Goal: Task Accomplishment & Management: Complete application form

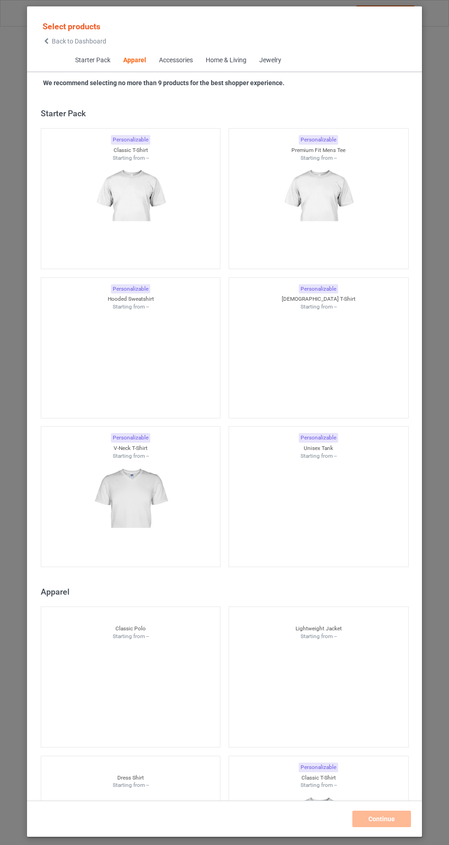
scroll to position [490, 0]
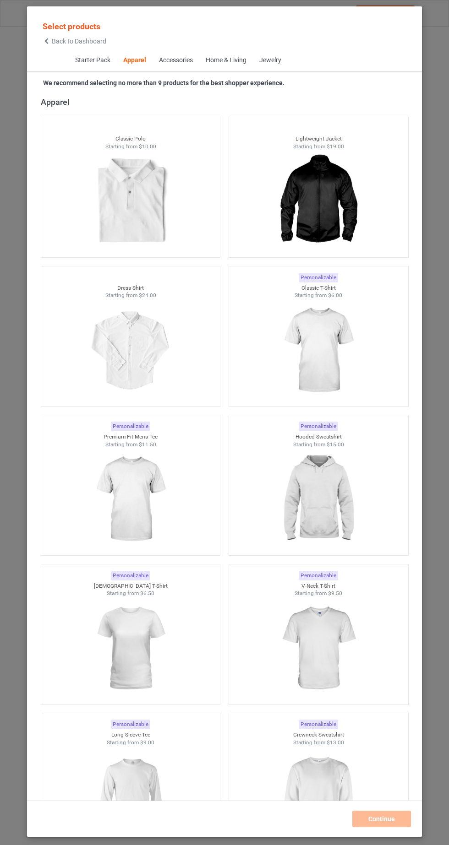
click at [323, 375] on img at bounding box center [318, 350] width 82 height 103
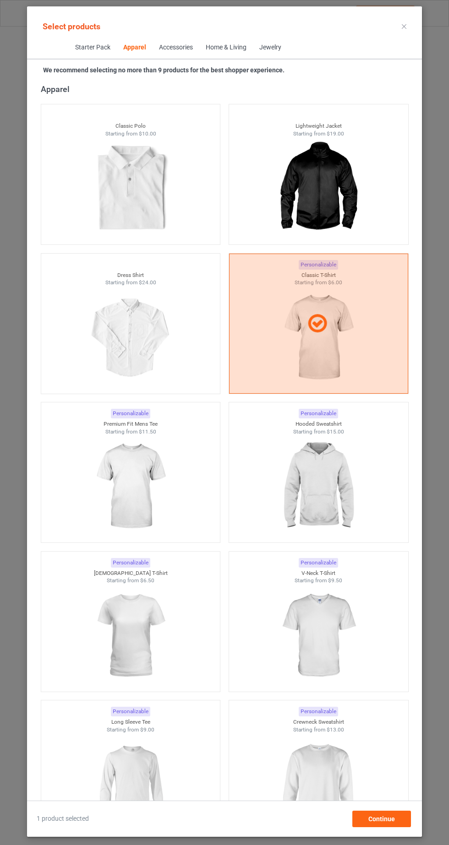
click at [341, 374] on div at bounding box center [318, 324] width 179 height 140
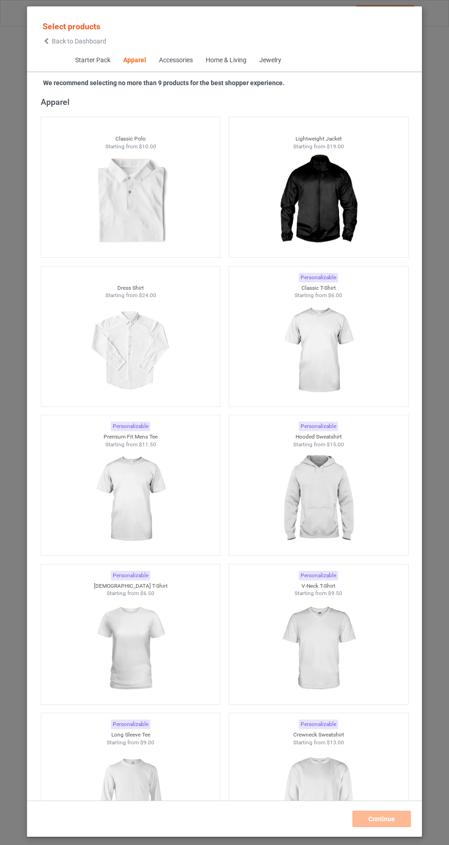
click at [341, 523] on img at bounding box center [318, 499] width 82 height 103
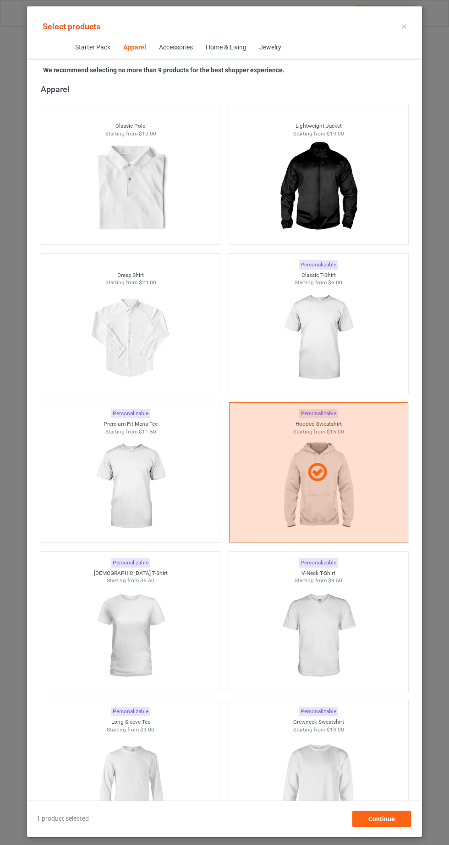
click at [352, 342] on img at bounding box center [318, 338] width 82 height 103
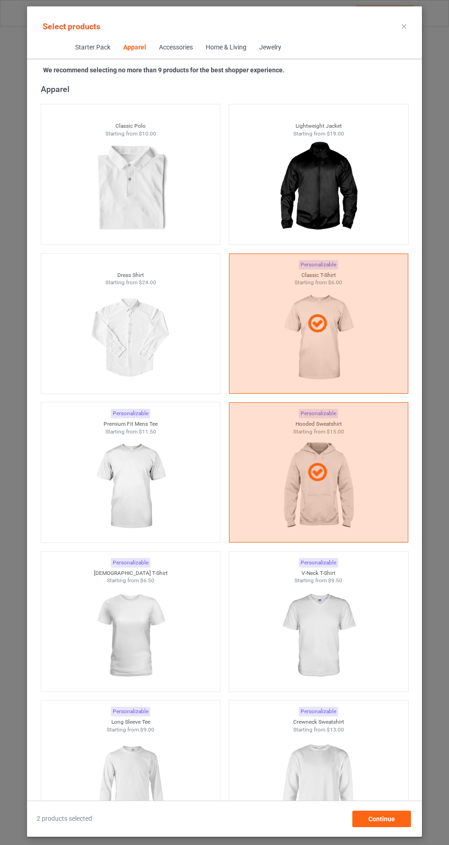
click at [162, 633] on img at bounding box center [130, 636] width 82 height 103
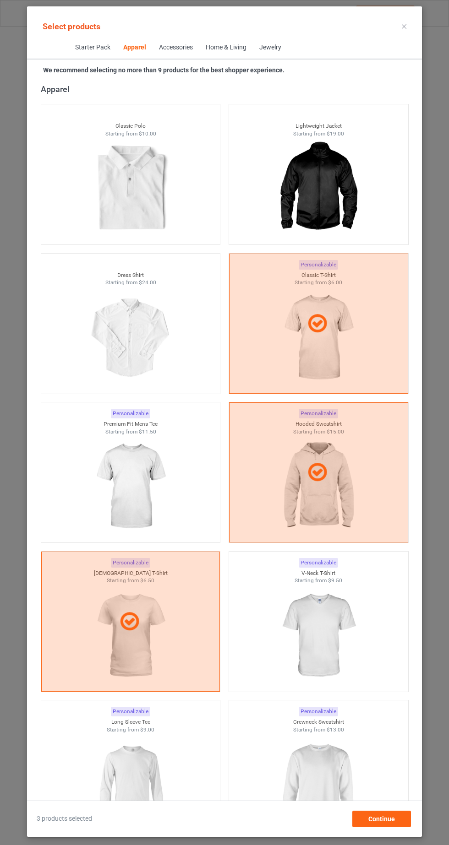
click at [345, 797] on img at bounding box center [318, 785] width 82 height 103
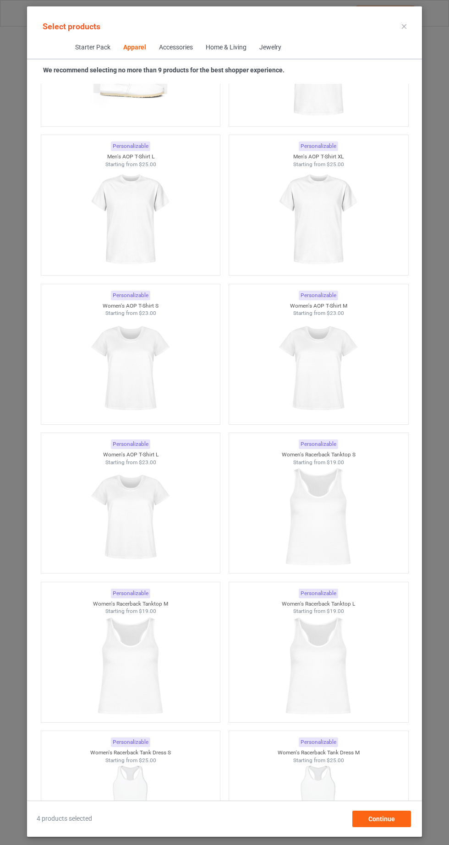
scroll to position [3588, 0]
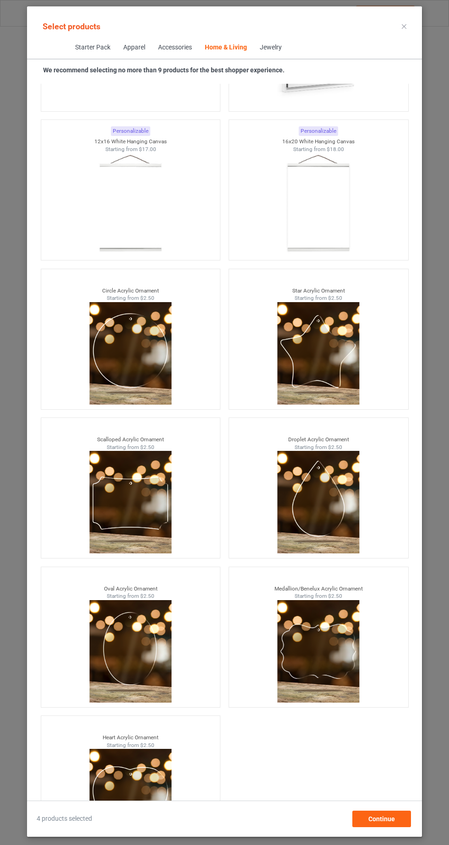
scroll to position [57, 0]
click at [397, 826] on div "Continue" at bounding box center [381, 819] width 59 height 16
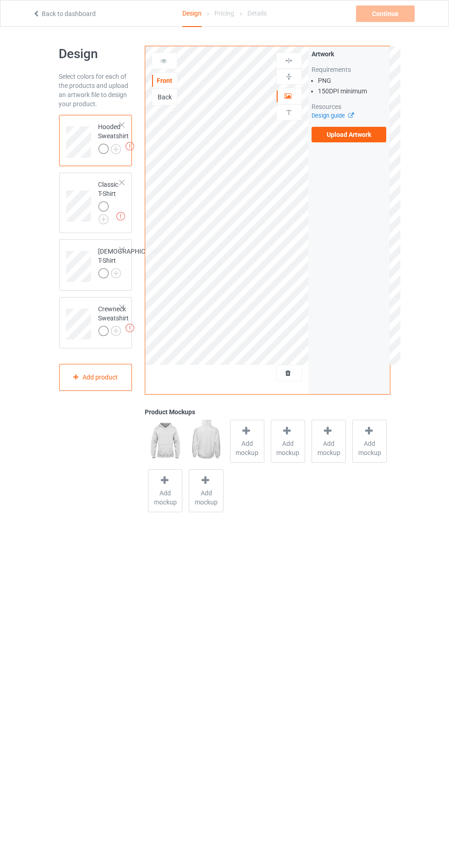
click at [0, 0] on img at bounding box center [0, 0] width 0 height 0
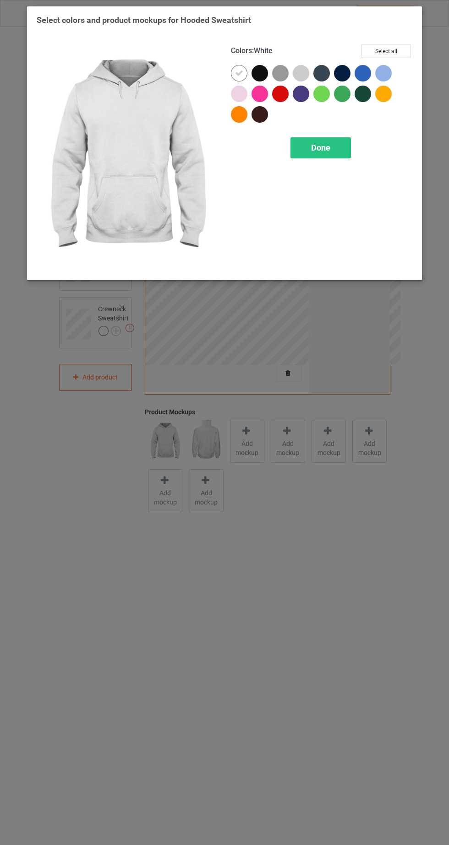
click at [261, 73] on div at bounding box center [259, 73] width 16 height 16
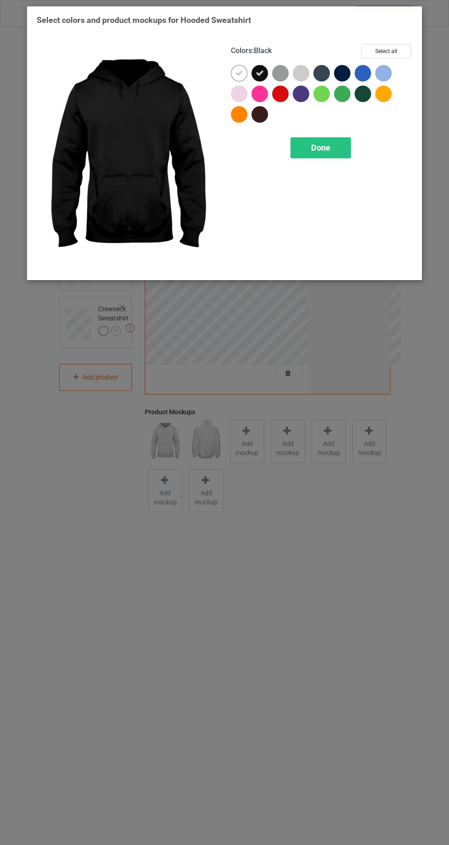
click at [241, 70] on icon at bounding box center [239, 73] width 8 height 8
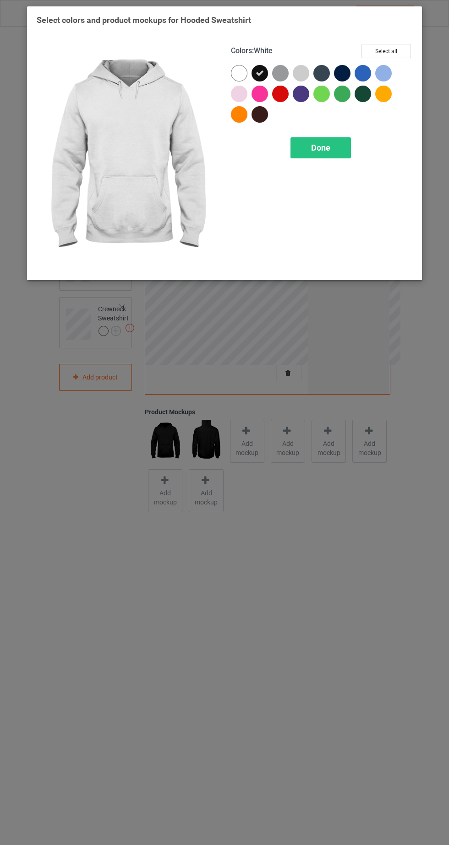
click at [343, 73] on div at bounding box center [342, 73] width 16 height 16
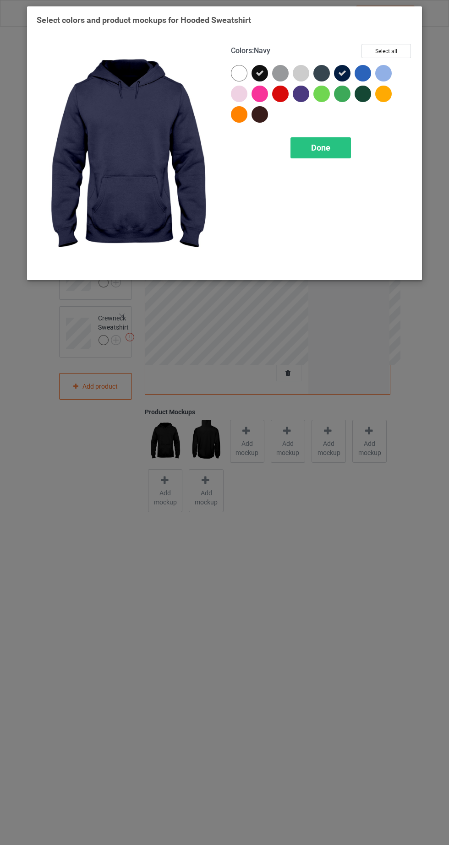
click at [261, 118] on div at bounding box center [259, 114] width 16 height 16
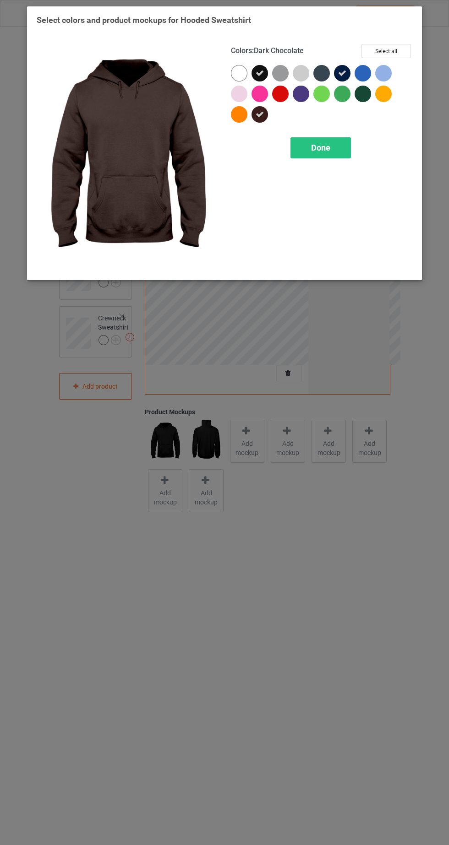
click at [317, 71] on div at bounding box center [321, 73] width 16 height 16
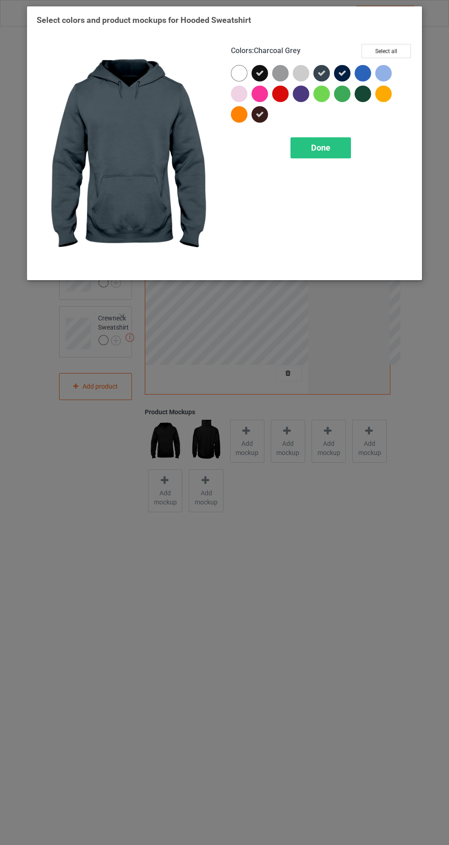
click at [368, 92] on div at bounding box center [362, 94] width 16 height 16
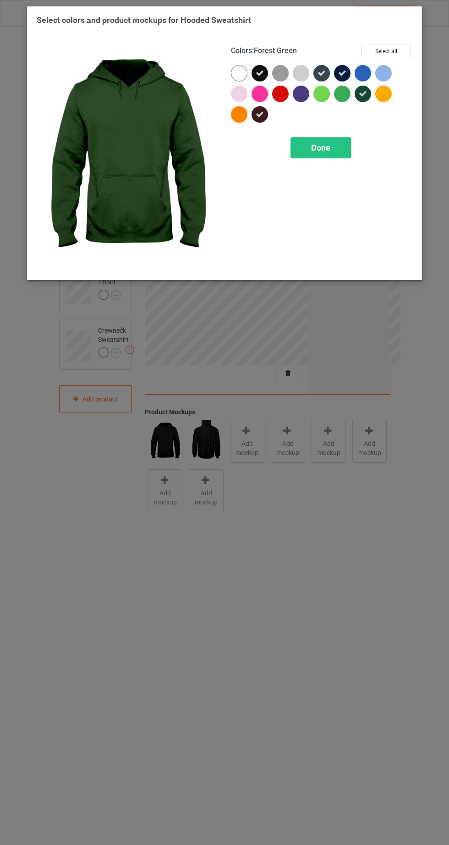
click at [299, 100] on div at bounding box center [301, 94] width 16 height 16
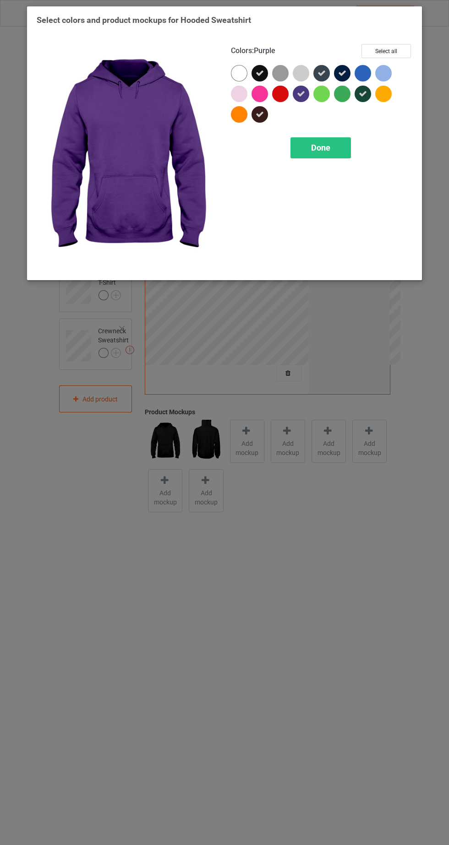
click at [329, 141] on div "Done" at bounding box center [320, 147] width 60 height 21
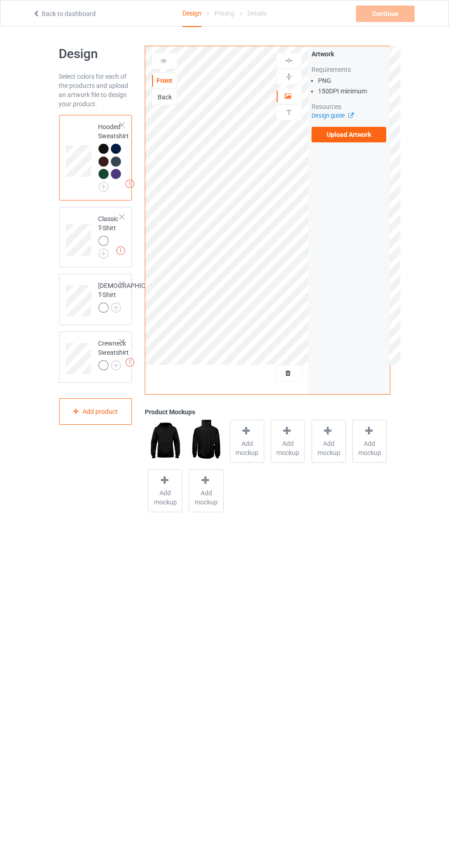
click at [357, 135] on label "Upload Artwork" at bounding box center [348, 135] width 75 height 16
click at [0, 0] on input "Upload Artwork" at bounding box center [0, 0] width 0 height 0
click at [361, 135] on label "Upload Artwork" at bounding box center [348, 135] width 75 height 16
click at [0, 0] on input "Upload Artwork" at bounding box center [0, 0] width 0 height 0
click at [370, 139] on label "Upload Artwork" at bounding box center [348, 135] width 75 height 16
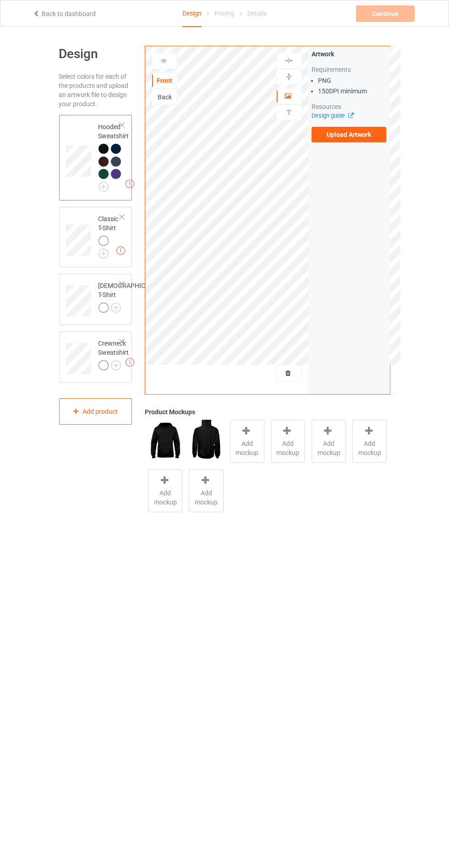
click at [0, 0] on input "Upload Artwork" at bounding box center [0, 0] width 0 height 0
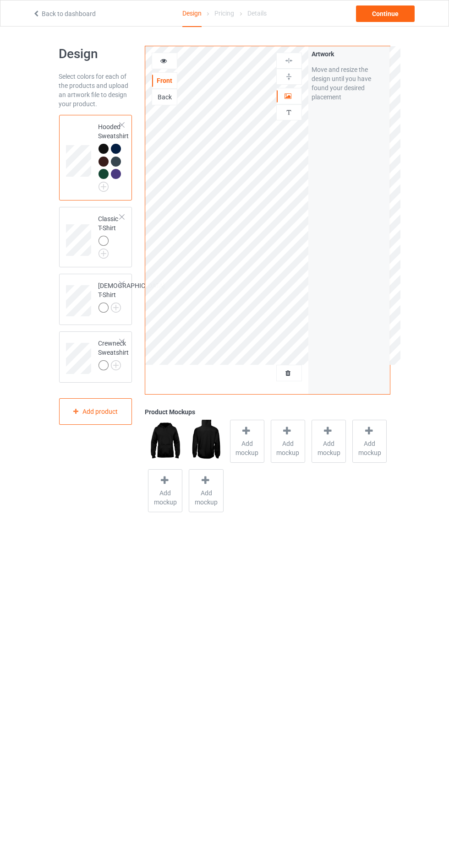
click at [172, 55] on div at bounding box center [165, 61] width 26 height 16
click at [171, 58] on div at bounding box center [164, 60] width 25 height 9
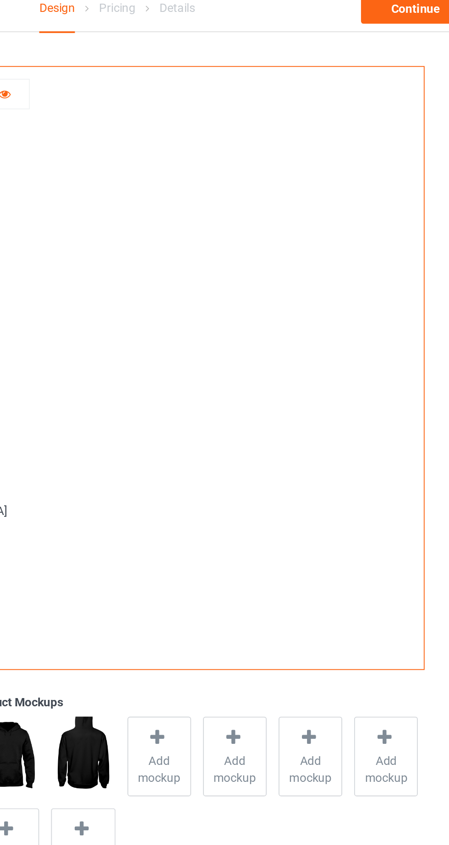
scroll to position [1, 0]
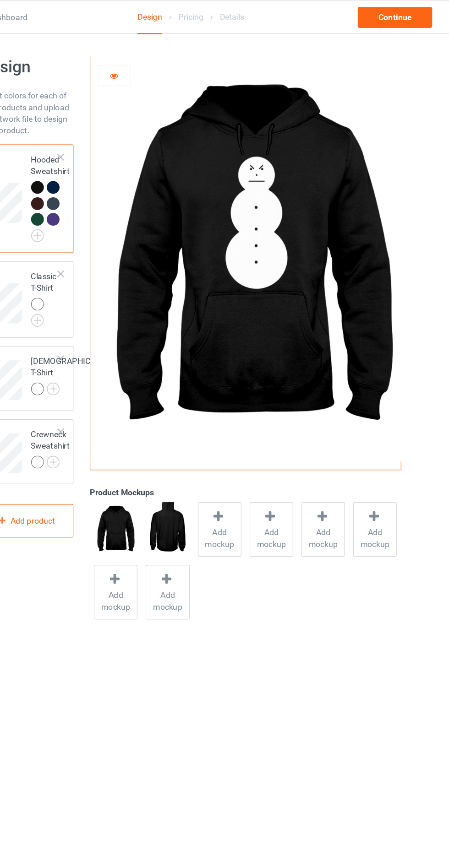
click at [122, 162] on div at bounding box center [117, 162] width 13 height 13
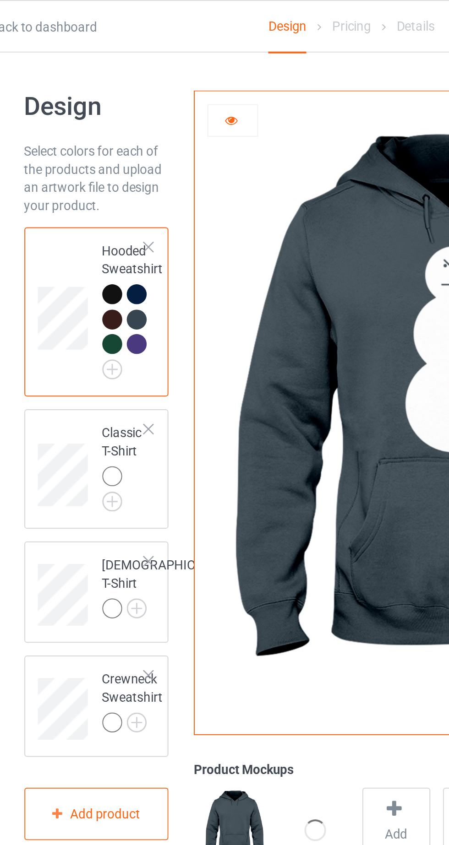
click at [107, 173] on div at bounding box center [103, 174] width 10 height 10
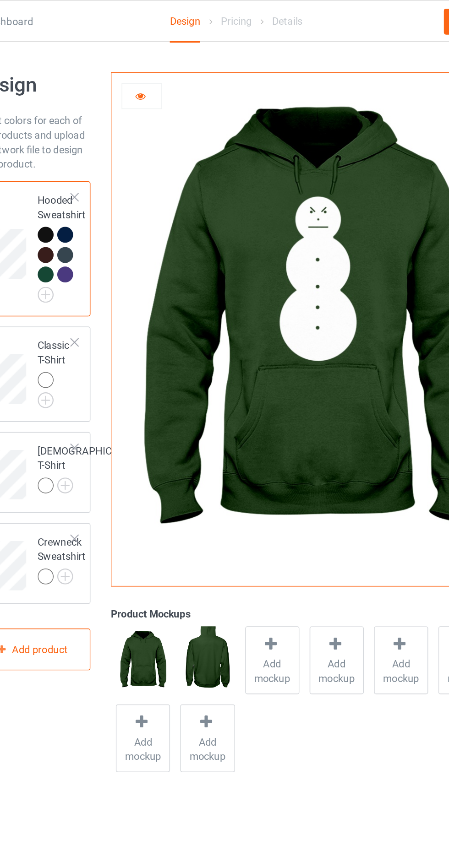
click at [117, 163] on div at bounding box center [116, 162] width 10 height 10
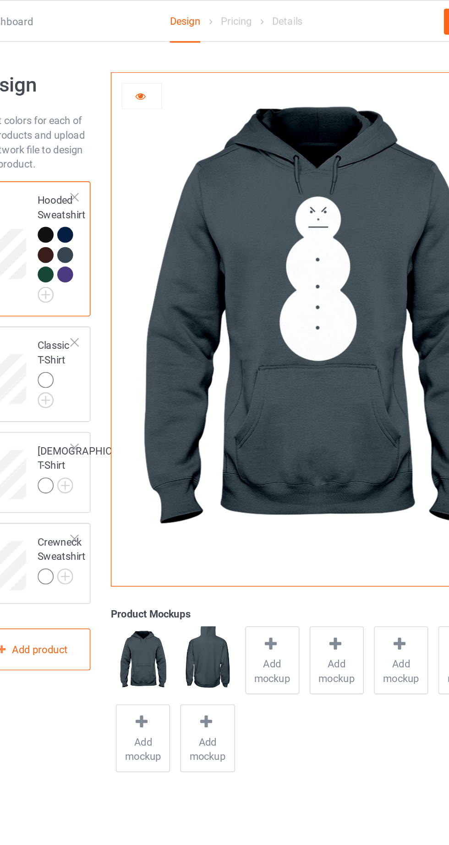
click at [101, 158] on div at bounding box center [103, 162] width 10 height 10
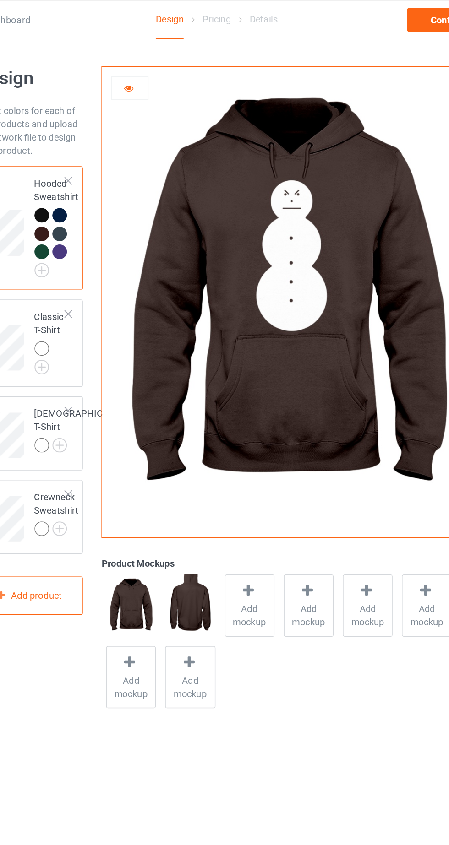
click at [0, 0] on img at bounding box center [0, 0] width 0 height 0
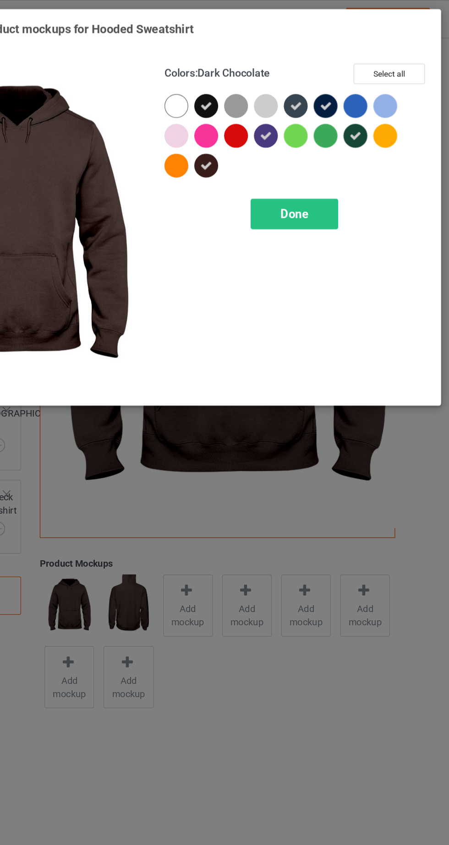
click at [367, 77] on div at bounding box center [362, 73] width 16 height 16
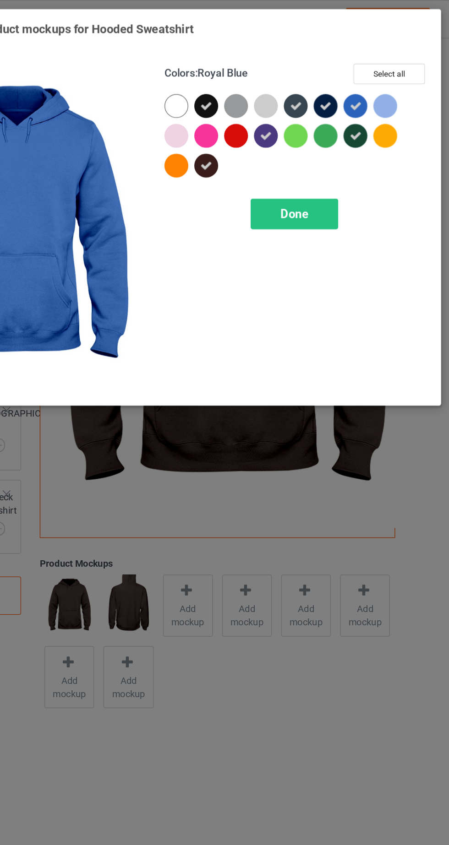
click at [278, 72] on div at bounding box center [280, 73] width 16 height 16
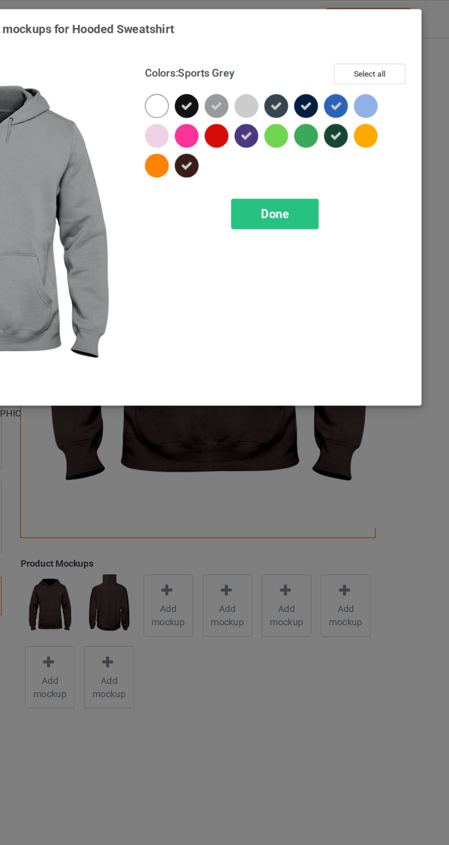
click at [297, 71] on div at bounding box center [301, 73] width 16 height 16
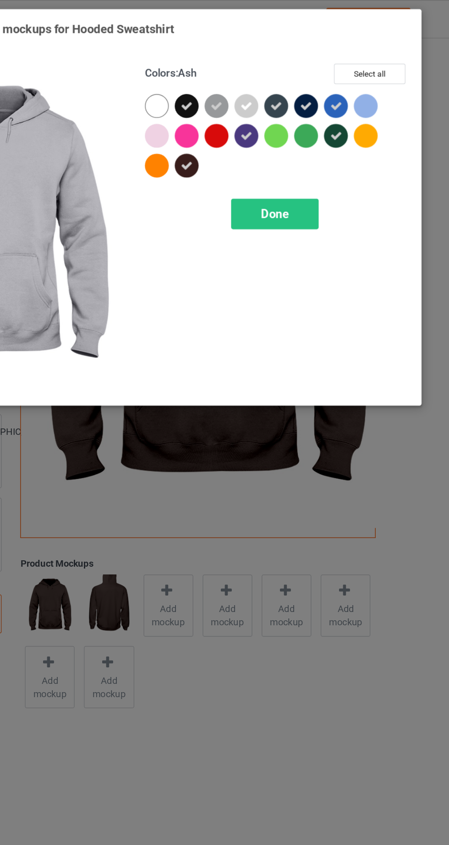
click at [282, 90] on div at bounding box center [280, 94] width 16 height 16
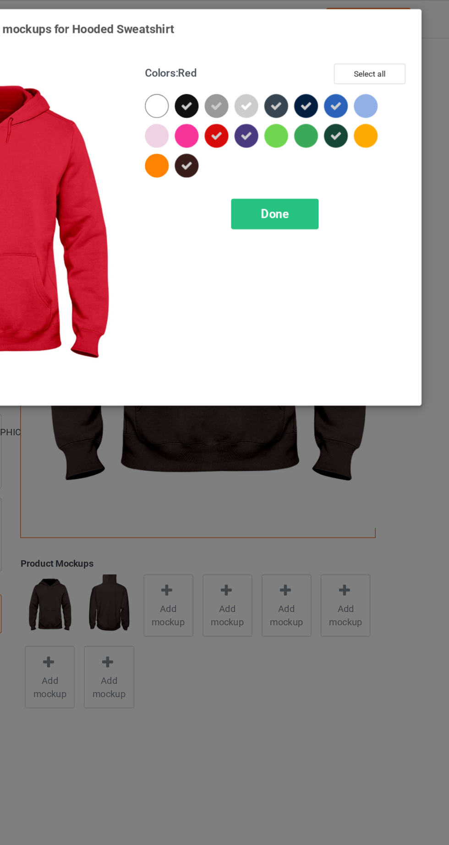
click at [338, 148] on div "Done" at bounding box center [320, 147] width 60 height 21
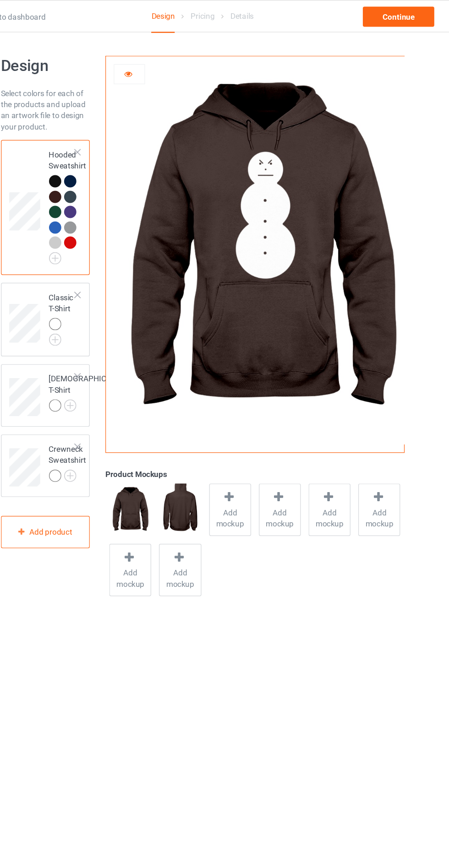
click at [117, 191] on div at bounding box center [116, 187] width 10 height 10
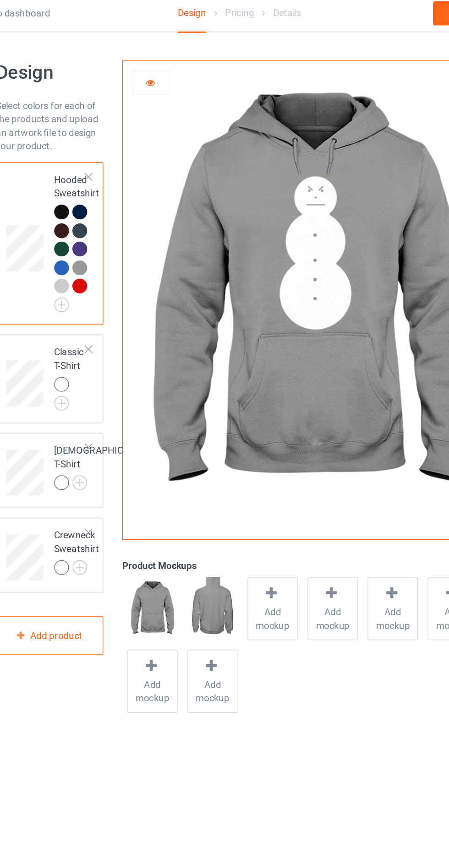
click at [114, 199] on div at bounding box center [116, 199] width 10 height 10
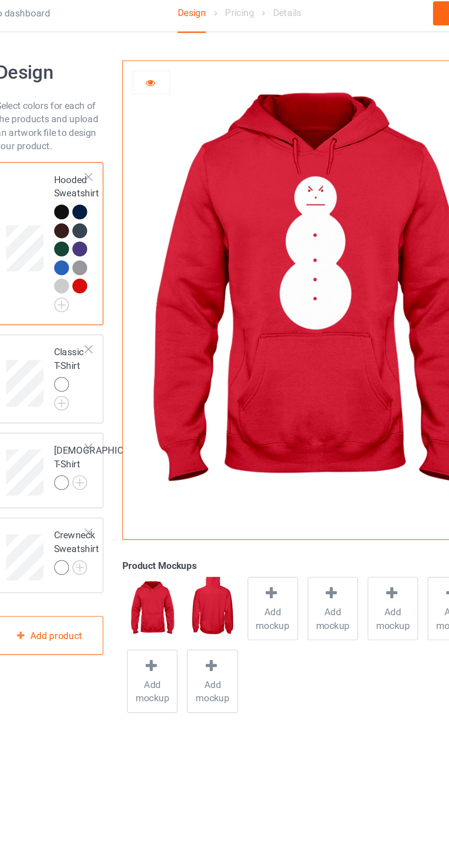
click at [0, 0] on img at bounding box center [0, 0] width 0 height 0
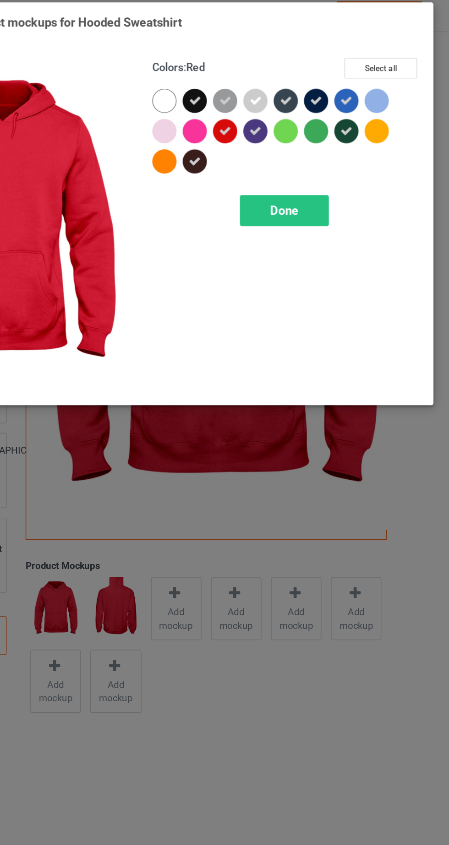
click at [343, 95] on div at bounding box center [342, 94] width 16 height 16
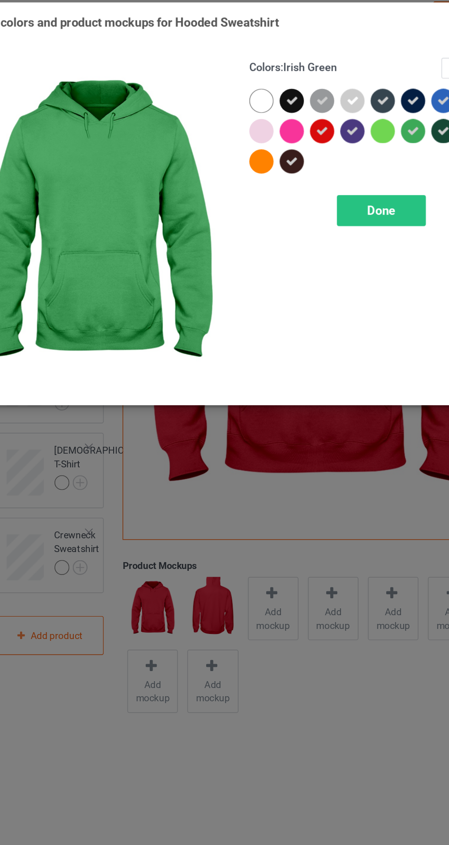
click at [260, 92] on div at bounding box center [259, 94] width 16 height 16
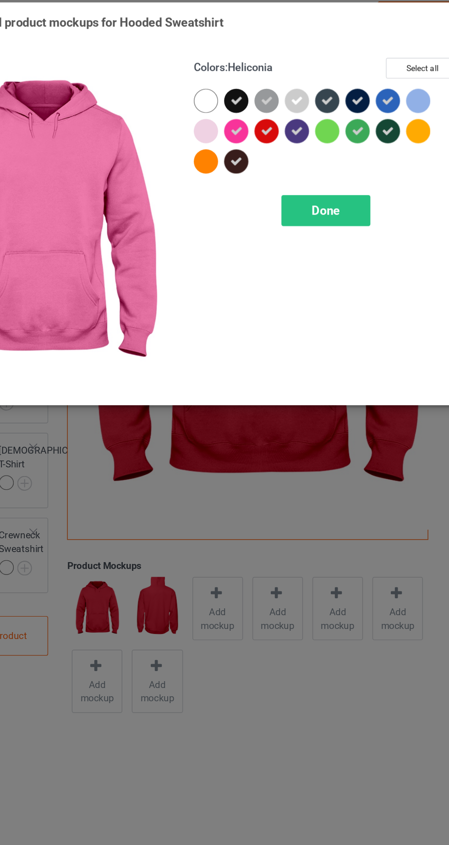
click at [384, 99] on div at bounding box center [383, 94] width 16 height 16
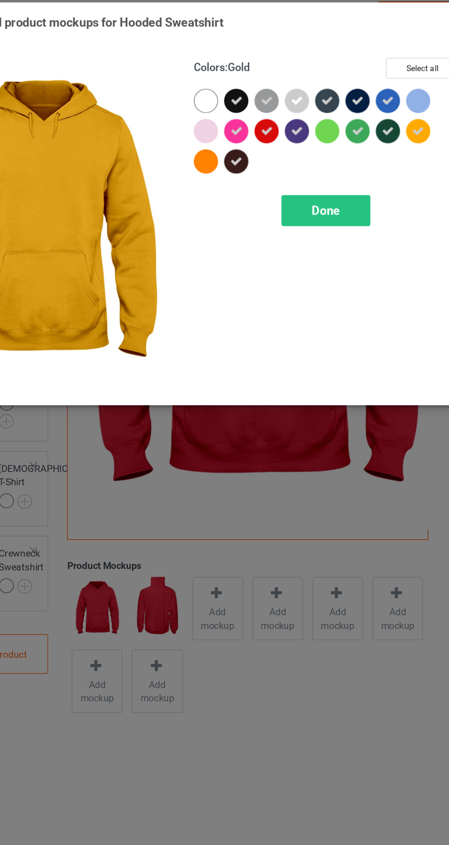
click at [239, 113] on div at bounding box center [239, 114] width 16 height 16
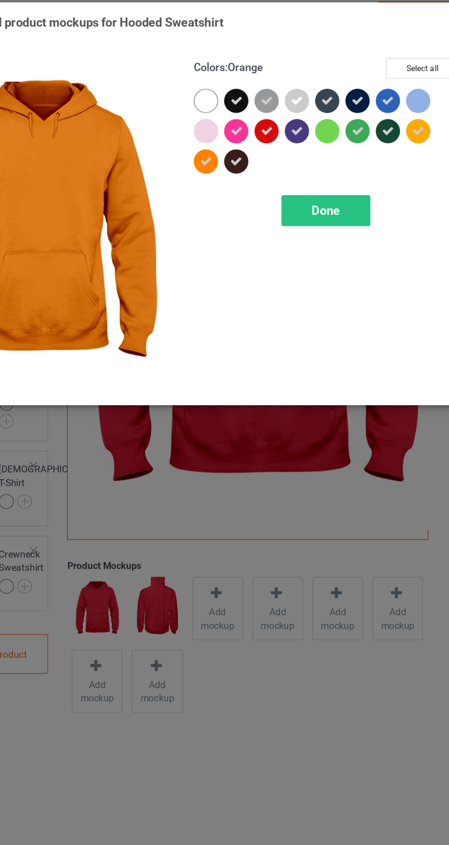
click at [329, 150] on span "Done" at bounding box center [320, 148] width 19 height 10
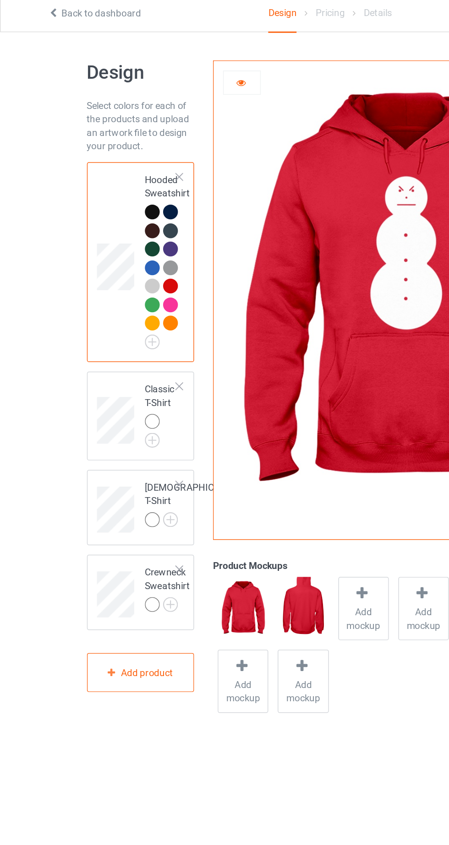
click at [116, 225] on div at bounding box center [116, 224] width 10 height 10
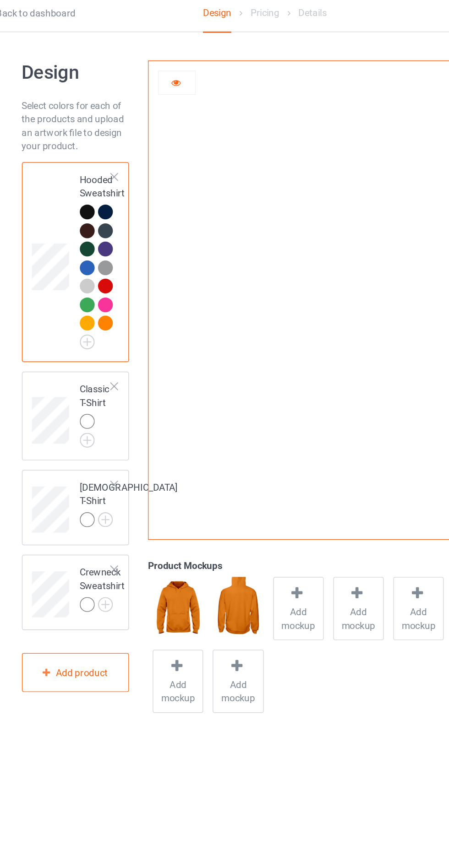
click at [103, 213] on div at bounding box center [103, 212] width 10 height 10
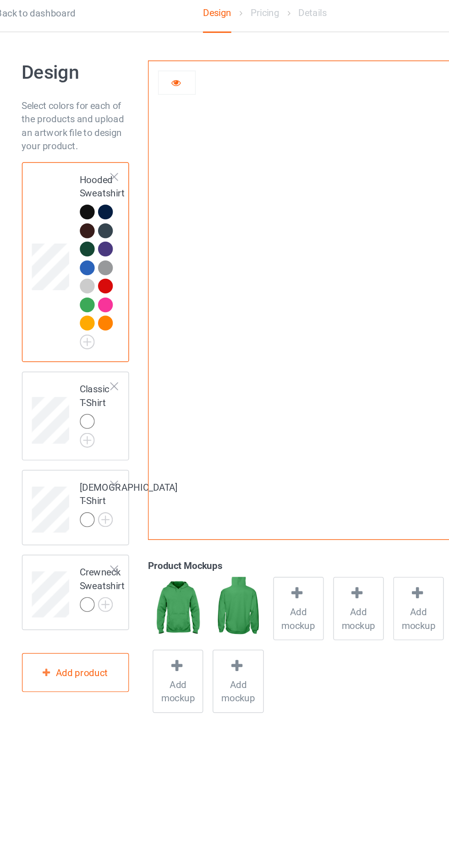
click at [0, 0] on img at bounding box center [0, 0] width 0 height 0
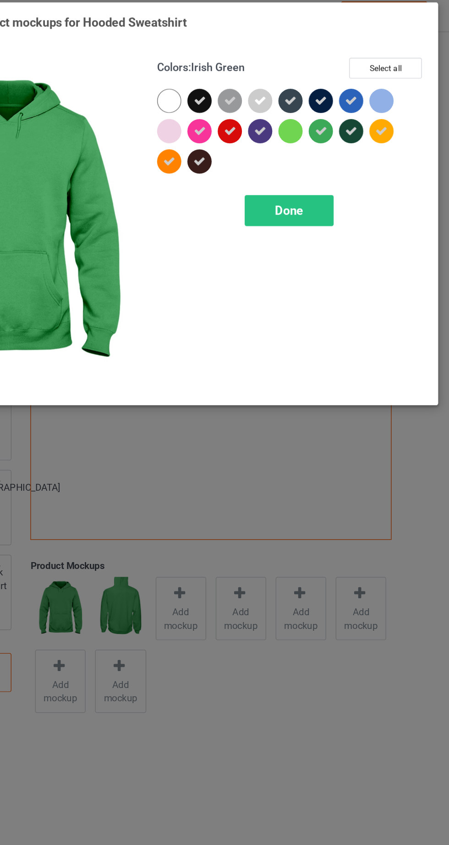
click at [239, 122] on div at bounding box center [239, 114] width 16 height 16
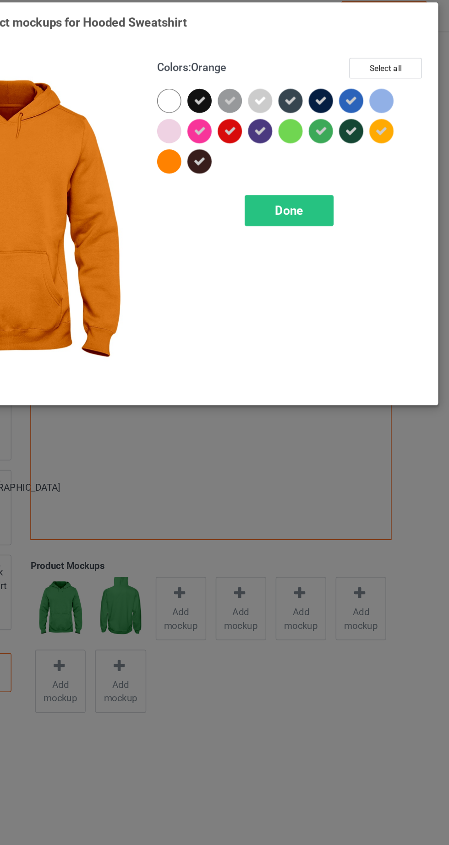
click at [386, 94] on icon at bounding box center [383, 94] width 8 height 8
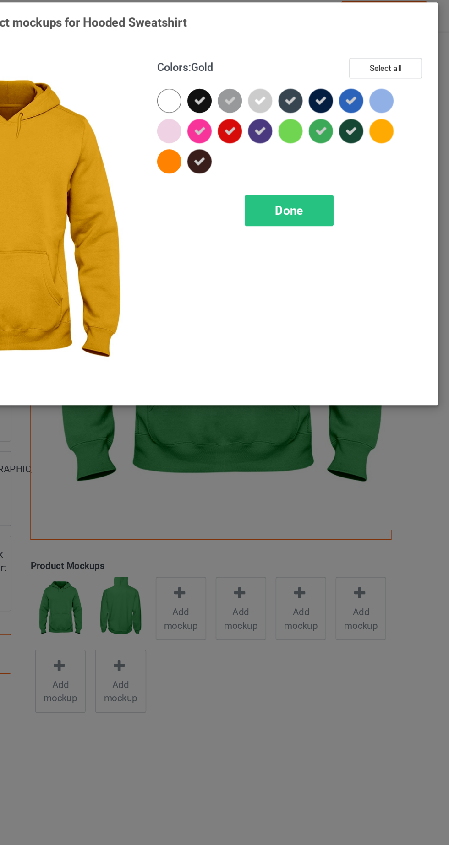
click at [337, 154] on div "Done" at bounding box center [320, 147] width 60 height 21
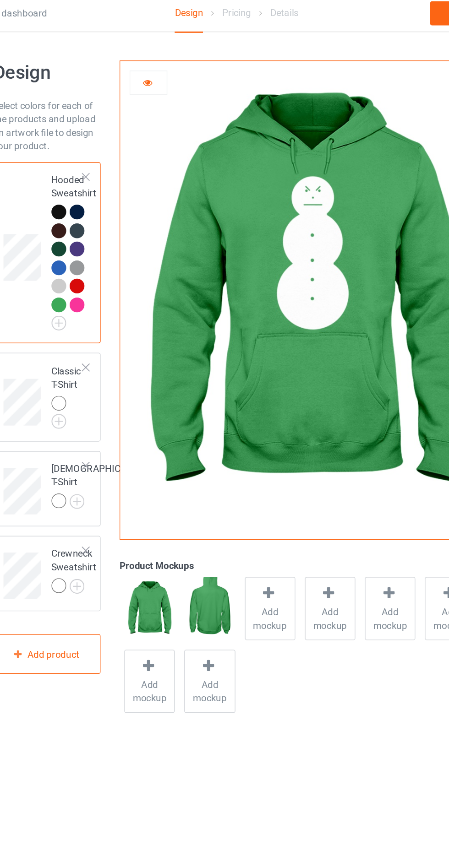
click at [119, 214] on div at bounding box center [116, 212] width 10 height 10
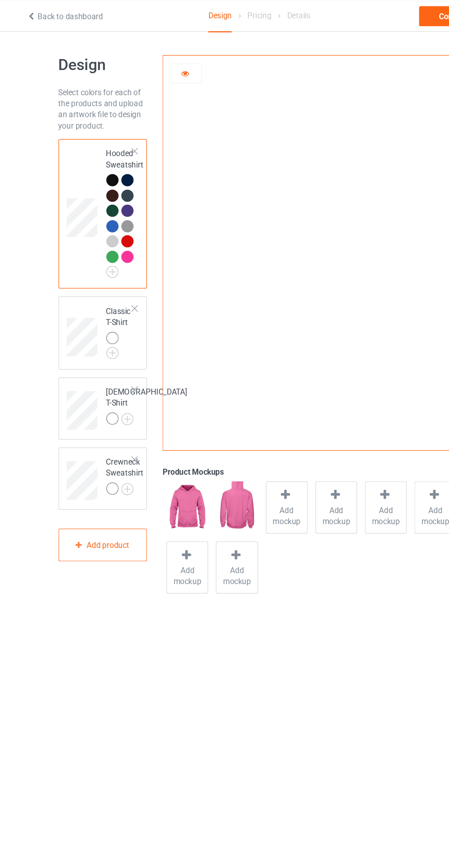
click at [252, 426] on span "Add mockup" at bounding box center [246, 425] width 33 height 18
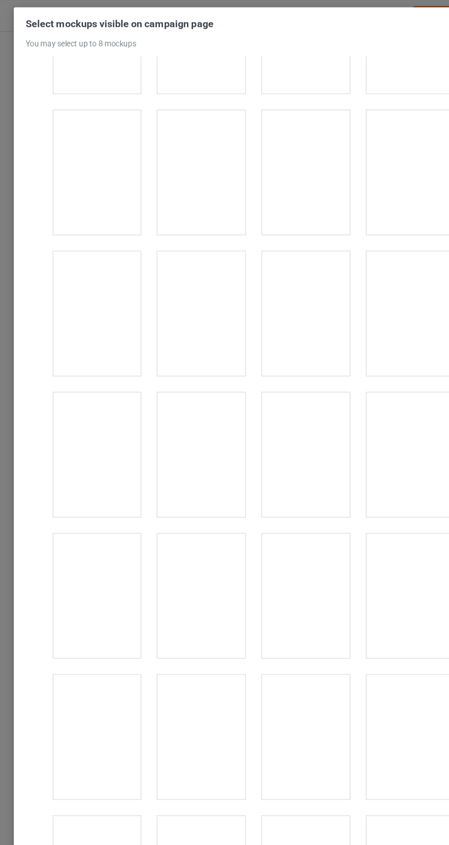
scroll to position [1648, 0]
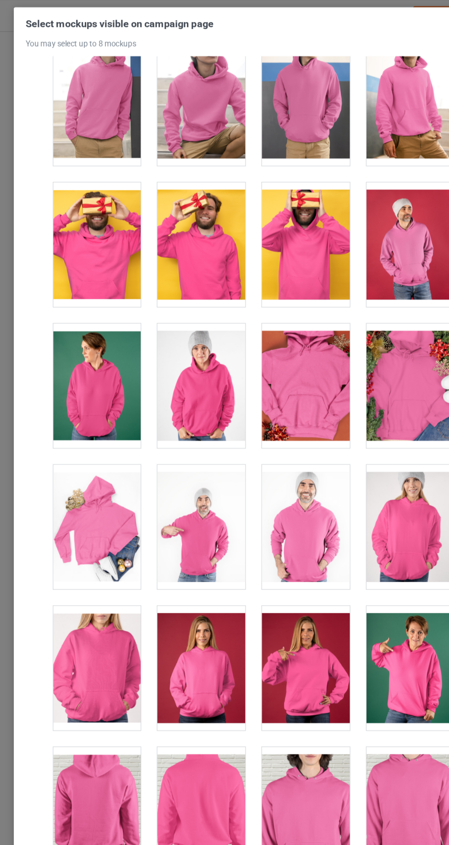
click at [123, 435] on div at bounding box center [95, 434] width 72 height 103
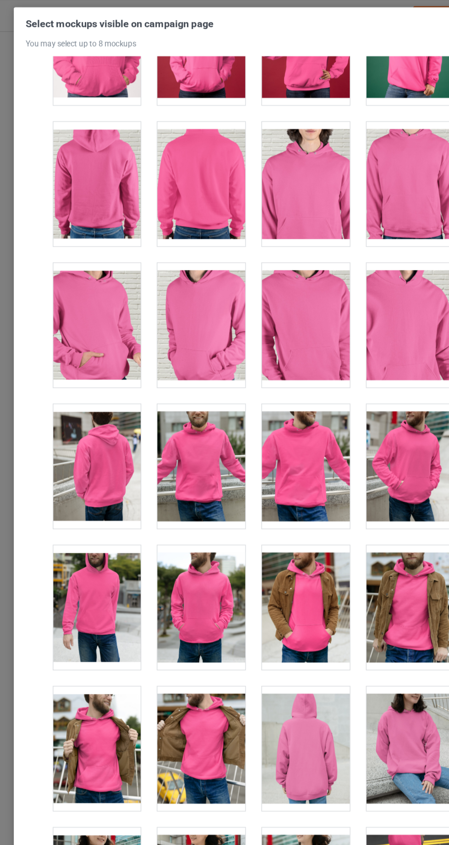
scroll to position [2184, 0]
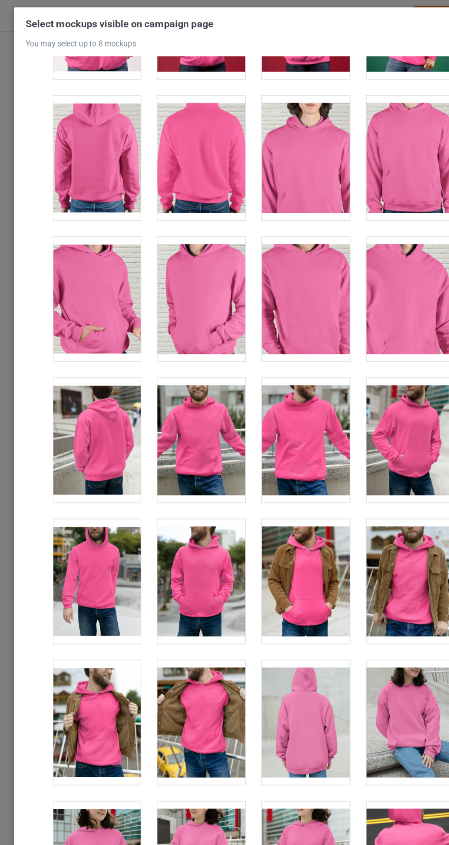
click at [197, 576] on div at bounding box center [181, 595] width 72 height 103
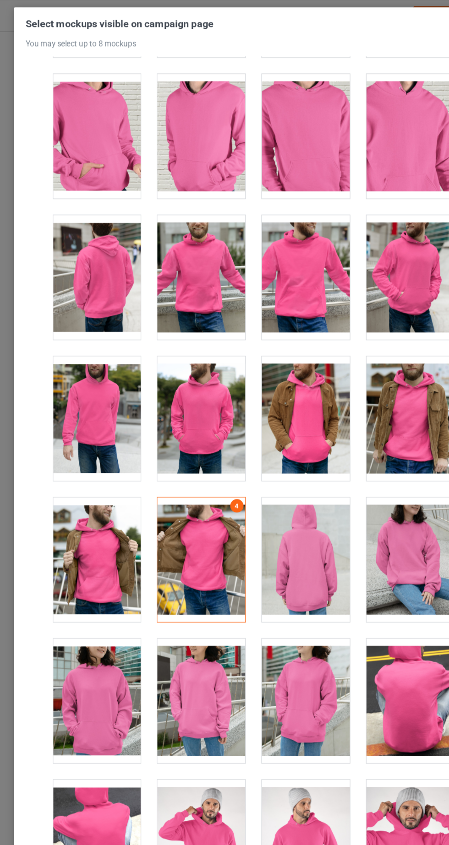
scroll to position [2322, 0]
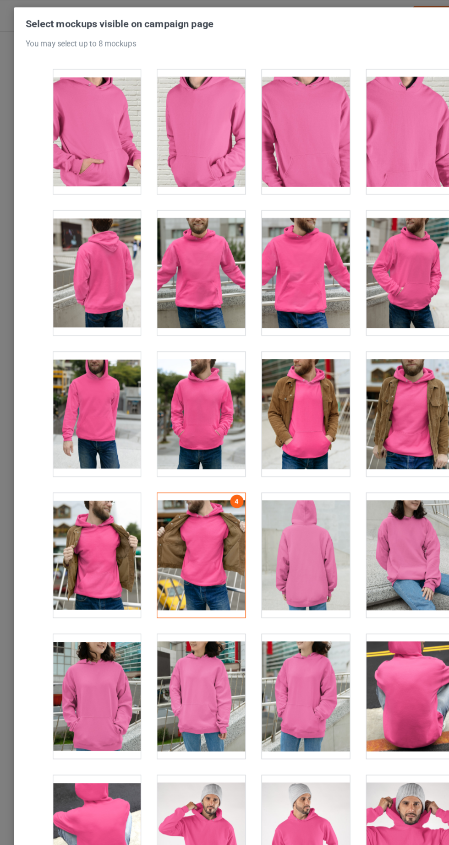
click at [195, 228] on div at bounding box center [181, 225] width 72 height 103
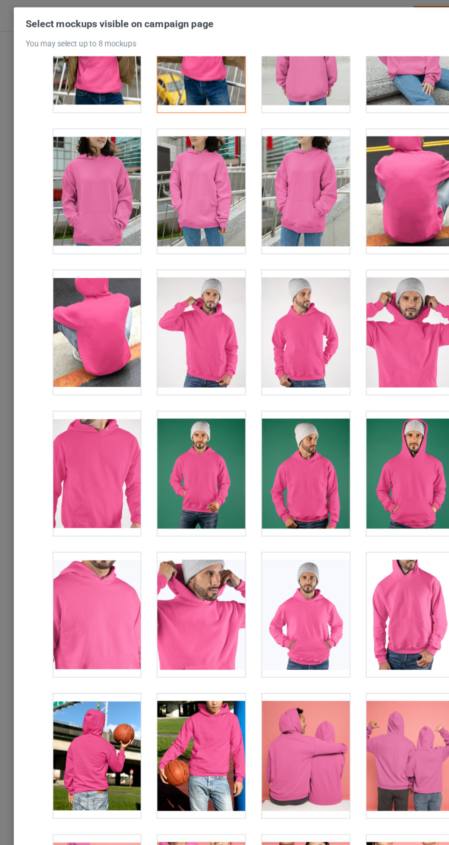
scroll to position [2729, 0]
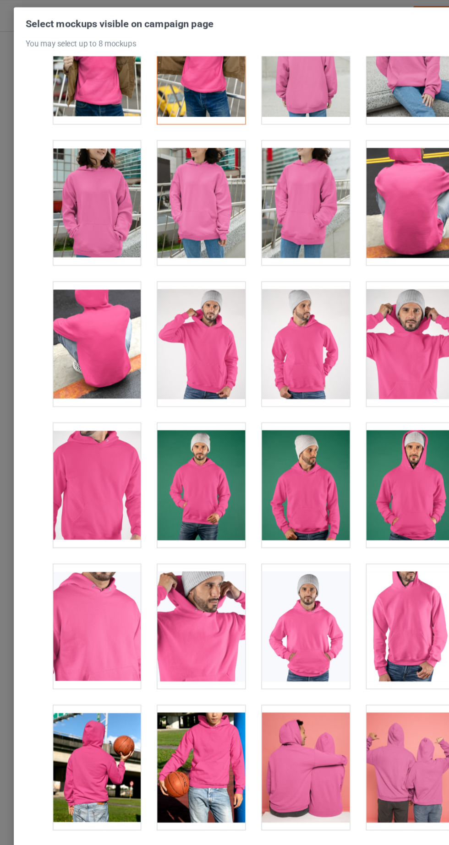
click at [286, 397] on div at bounding box center [267, 400] width 72 height 103
click at [282, 402] on div at bounding box center [267, 400] width 72 height 103
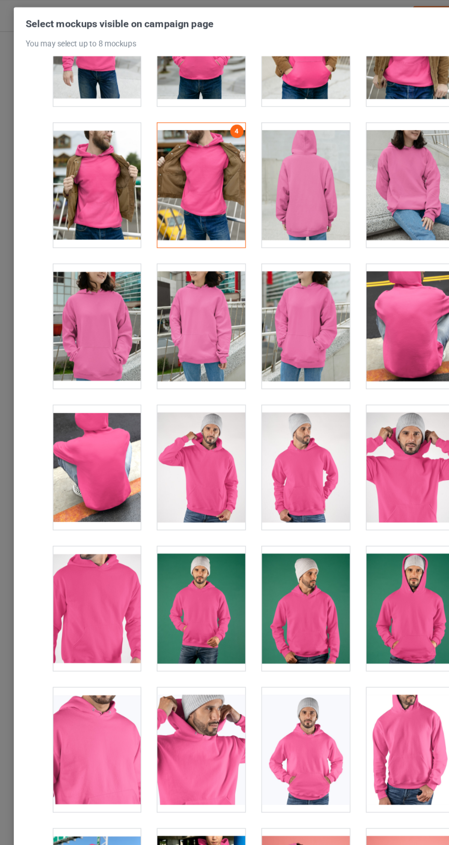
scroll to position [2626, 0]
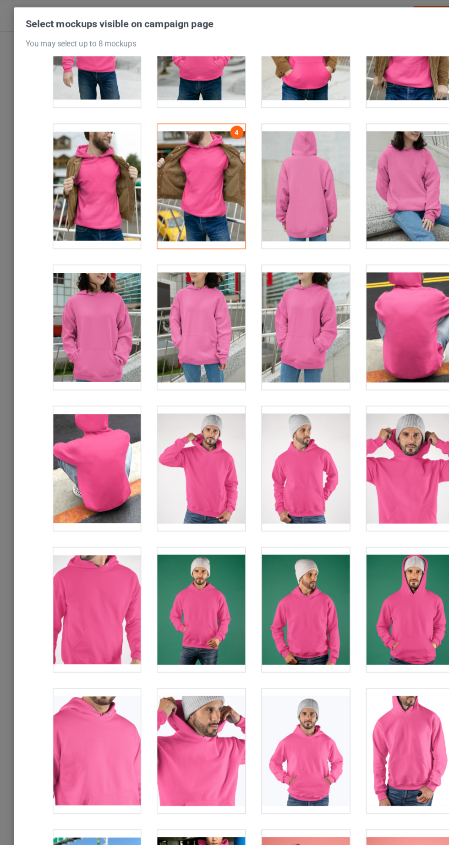
click at [104, 253] on div at bounding box center [95, 270] width 72 height 103
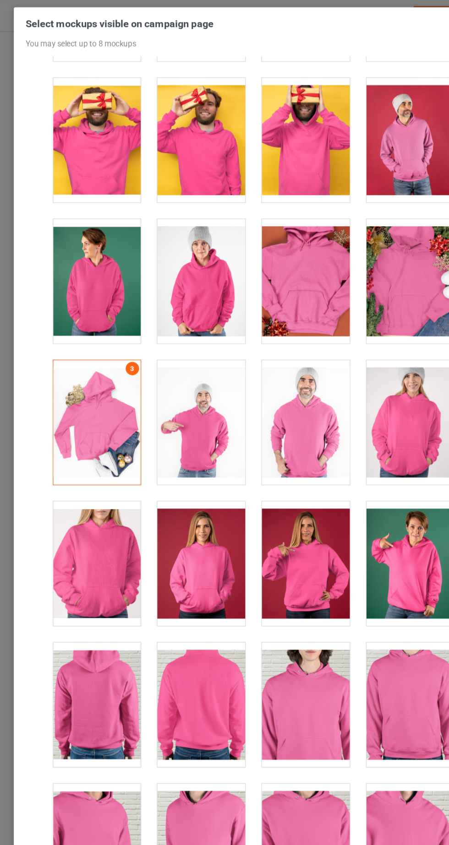
scroll to position [1730, 0]
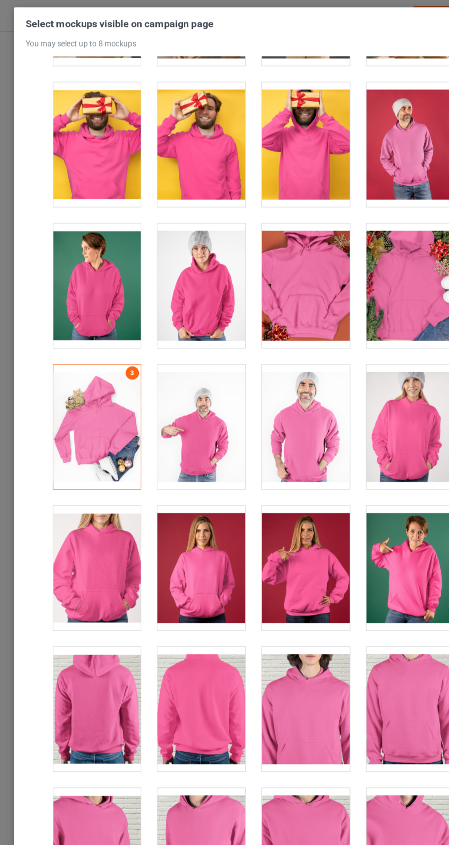
click at [211, 455] on div at bounding box center [181, 468] width 72 height 103
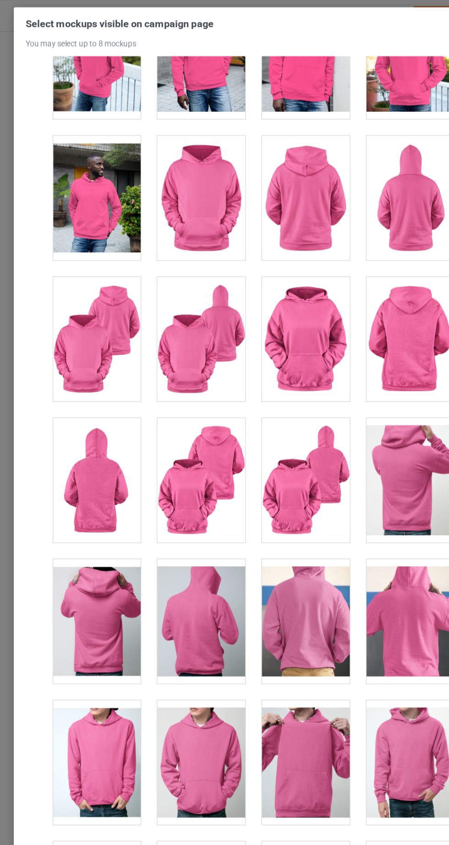
scroll to position [986, 0]
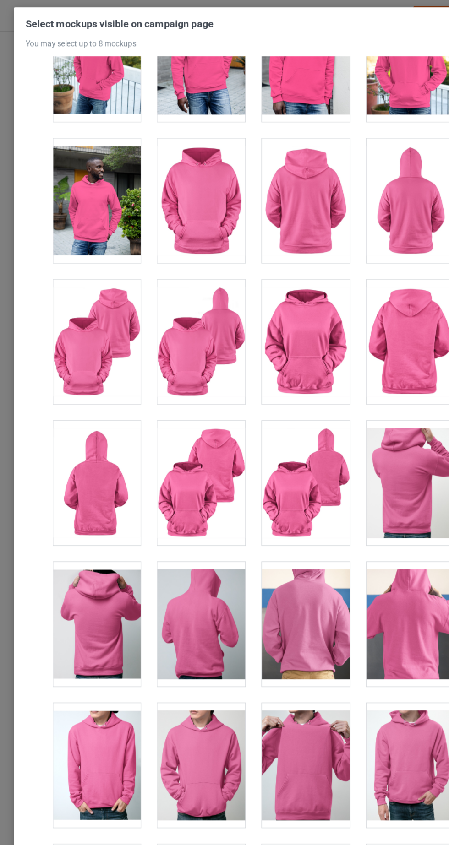
click at [279, 293] on div at bounding box center [267, 282] width 72 height 103
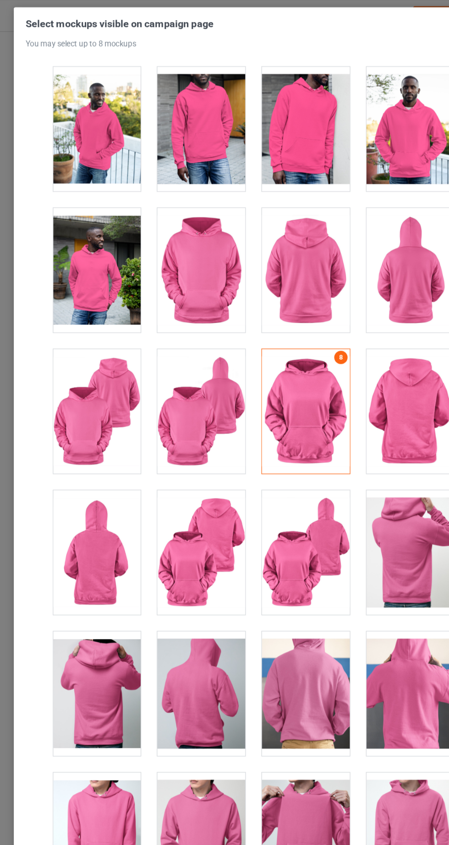
click at [198, 247] on div at bounding box center [181, 223] width 72 height 103
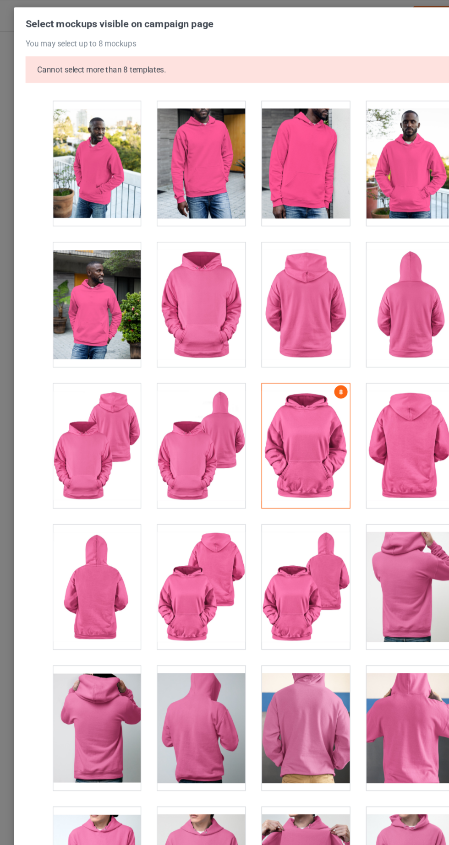
click at [281, 367] on div at bounding box center [267, 367] width 72 height 103
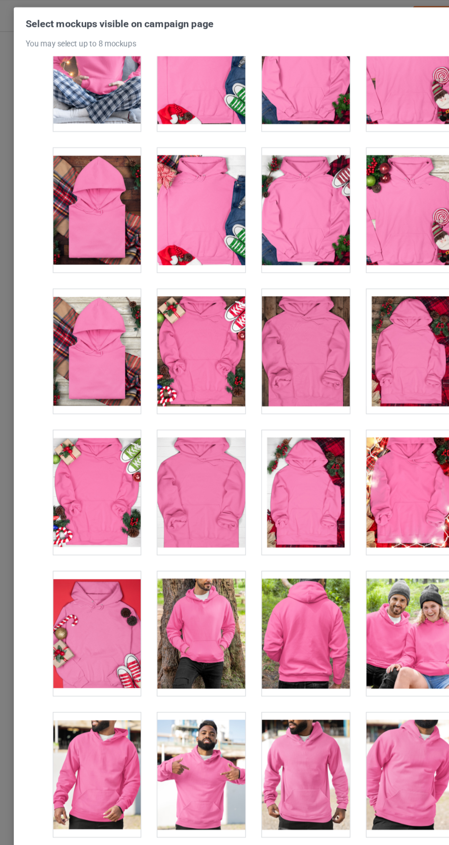
scroll to position [7403, 0]
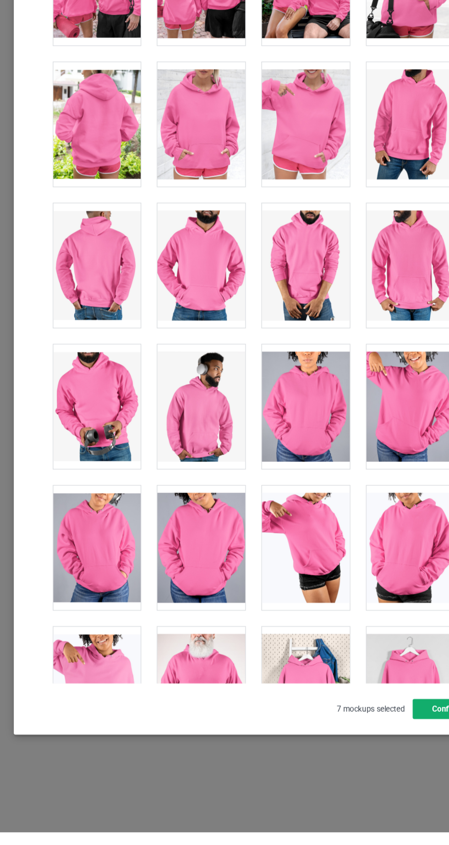
click at [371, 752] on button "Confirm" at bounding box center [382, 743] width 55 height 16
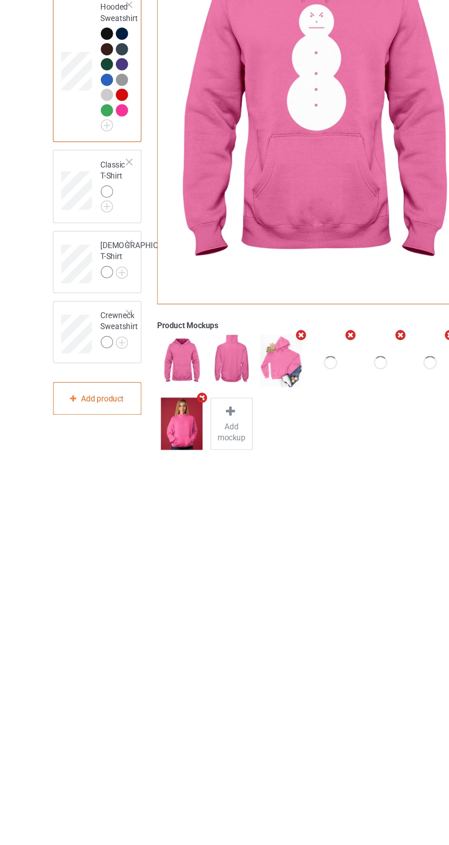
scroll to position [20, 0]
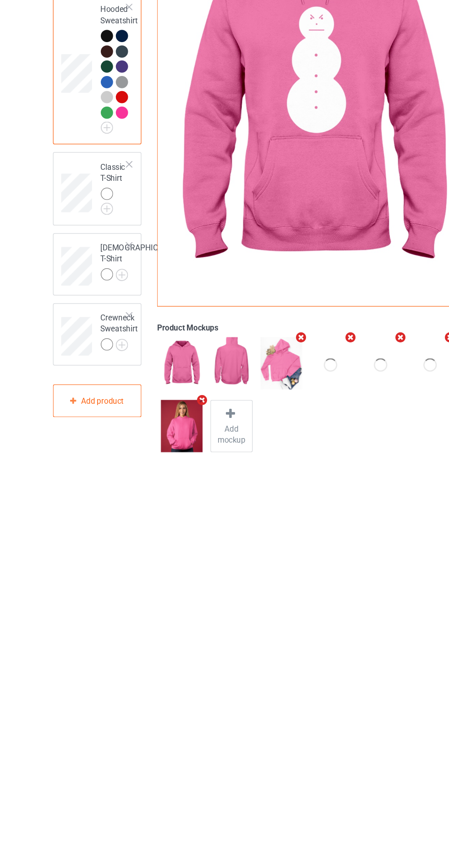
click at [0, 0] on img at bounding box center [0, 0] width 0 height 0
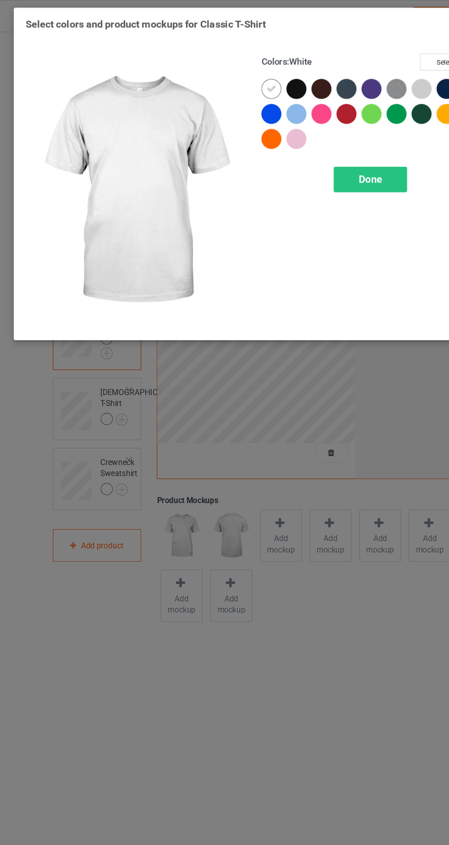
click at [260, 72] on div at bounding box center [259, 73] width 16 height 16
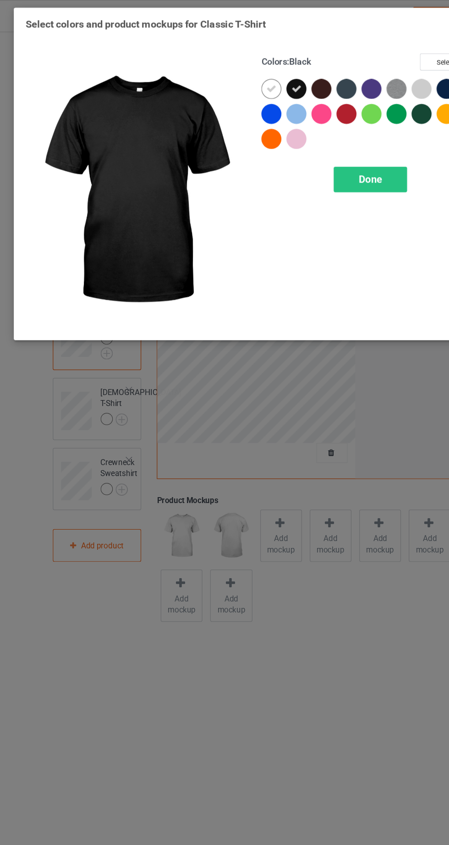
click at [239, 73] on icon at bounding box center [239, 73] width 8 height 8
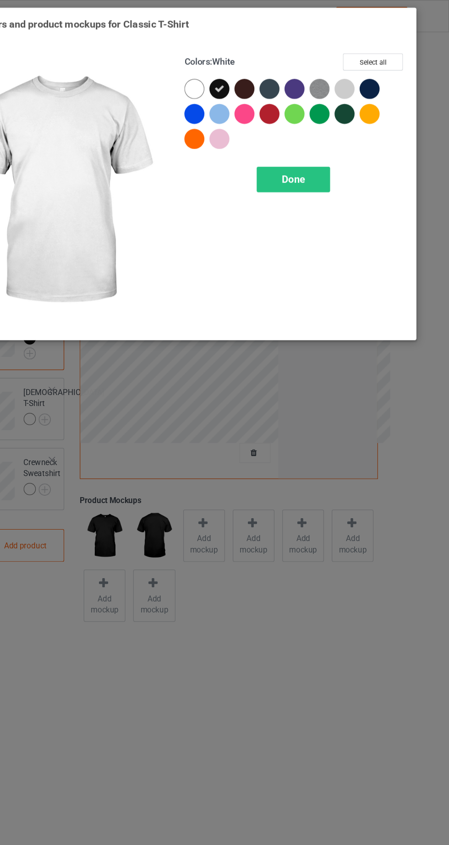
click at [283, 76] on div at bounding box center [280, 73] width 16 height 16
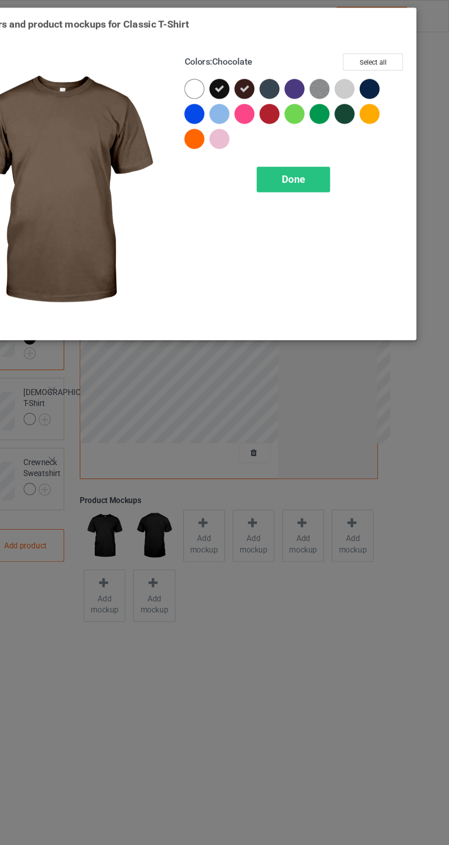
click at [300, 74] on div at bounding box center [301, 73] width 16 height 16
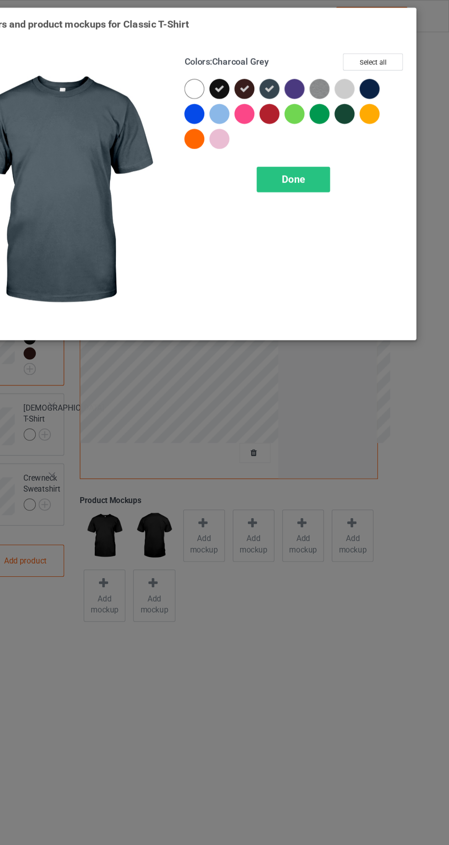
click at [321, 76] on div at bounding box center [321, 73] width 16 height 16
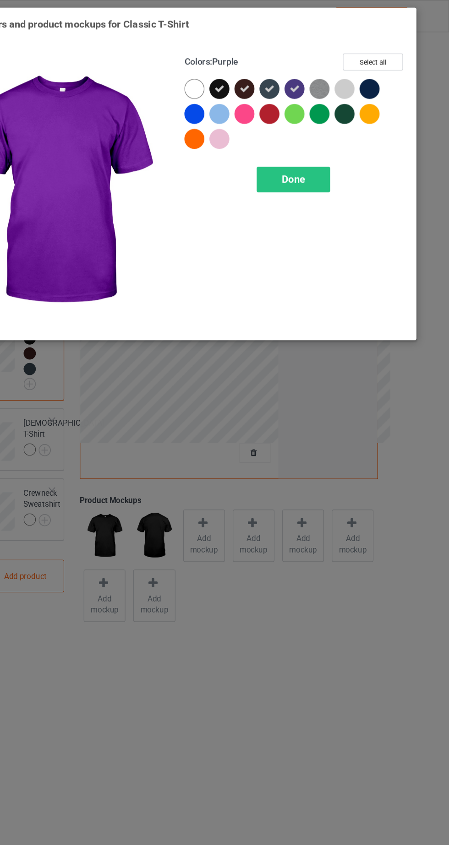
click at [338, 70] on img at bounding box center [342, 73] width 16 height 16
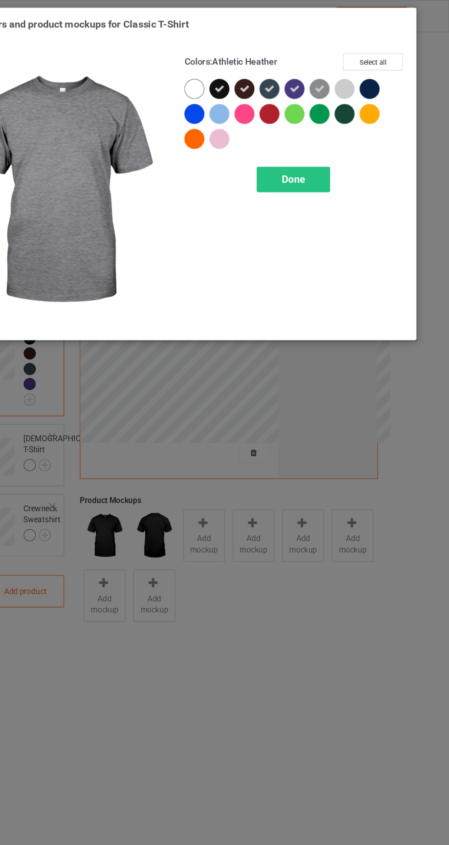
click at [389, 69] on div at bounding box center [383, 73] width 16 height 16
click at [364, 100] on div at bounding box center [362, 94] width 16 height 16
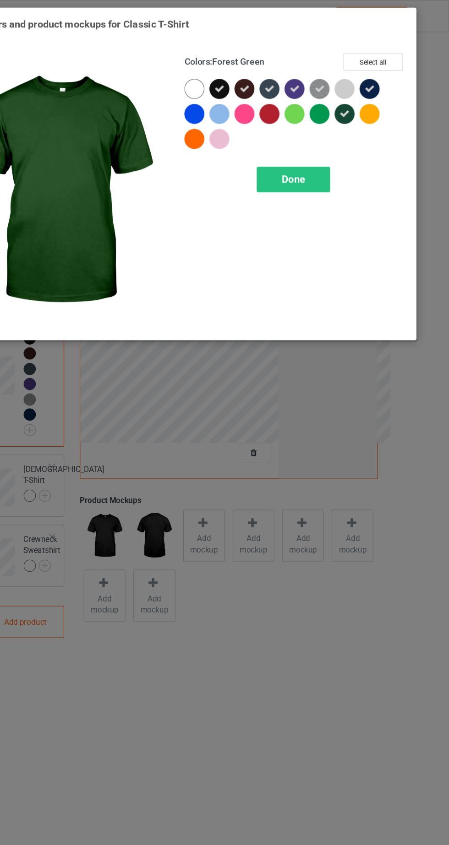
click at [342, 95] on div at bounding box center [342, 94] width 16 height 16
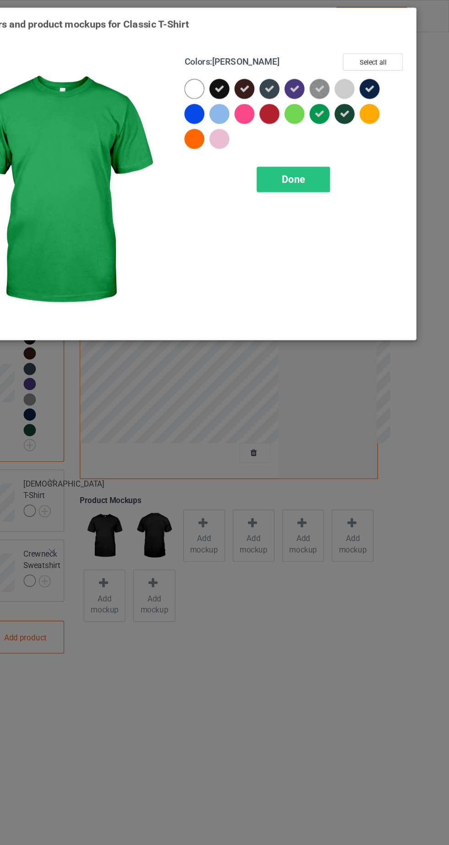
click at [306, 101] on div at bounding box center [303, 96] width 21 height 21
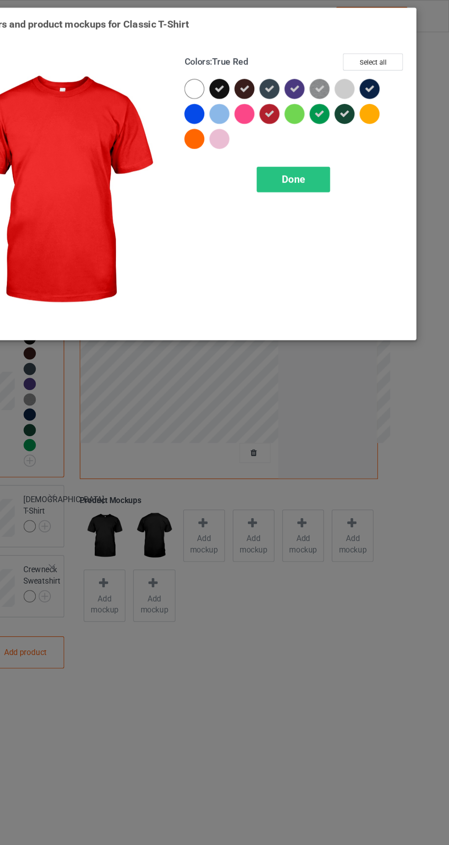
click at [286, 102] on div at bounding box center [282, 96] width 21 height 21
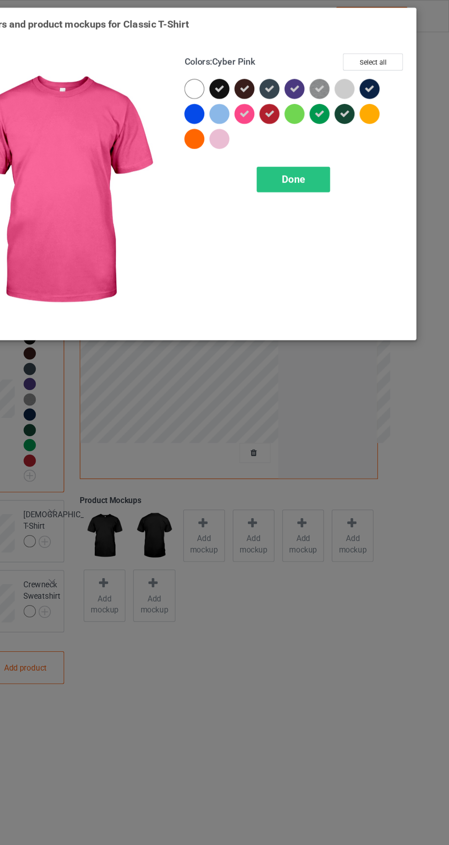
click at [245, 92] on div at bounding box center [239, 94] width 16 height 16
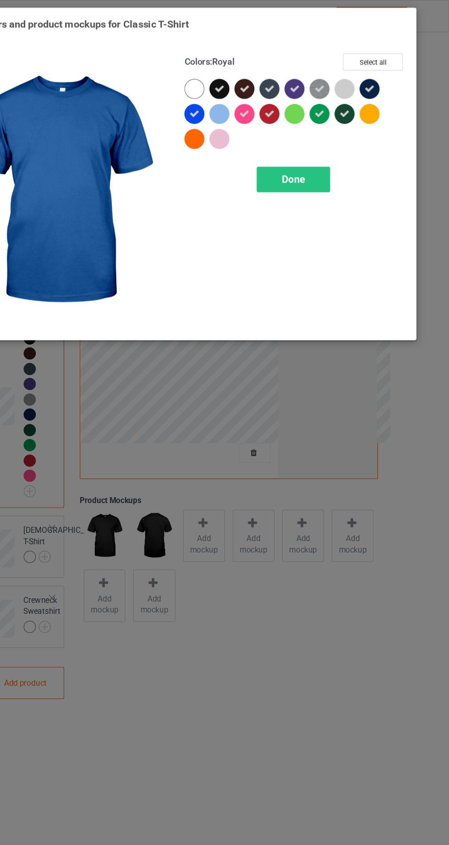
click at [305, 96] on icon at bounding box center [301, 94] width 8 height 8
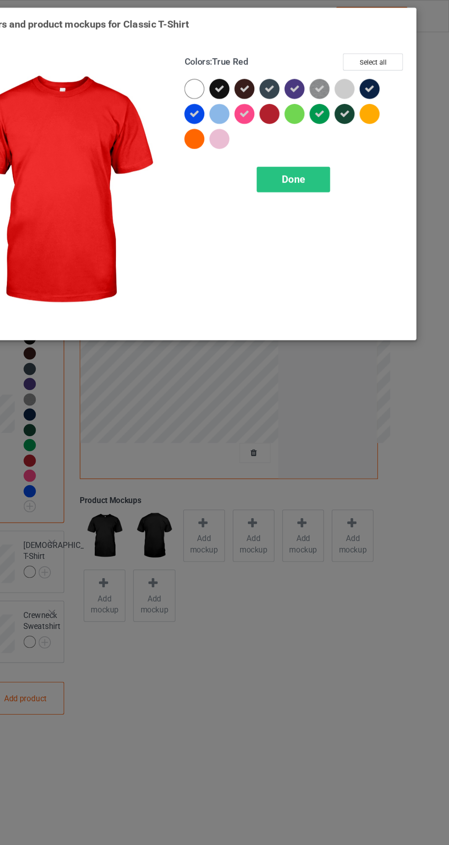
click at [299, 98] on div at bounding box center [301, 94] width 16 height 16
click at [280, 93] on icon at bounding box center [280, 94] width 8 height 8
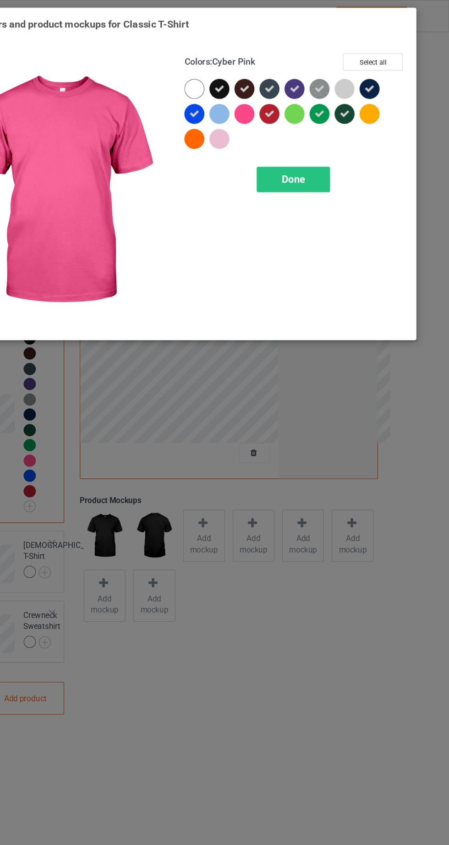
click at [279, 99] on div at bounding box center [280, 94] width 16 height 16
click at [339, 157] on div "Done" at bounding box center [320, 147] width 60 height 21
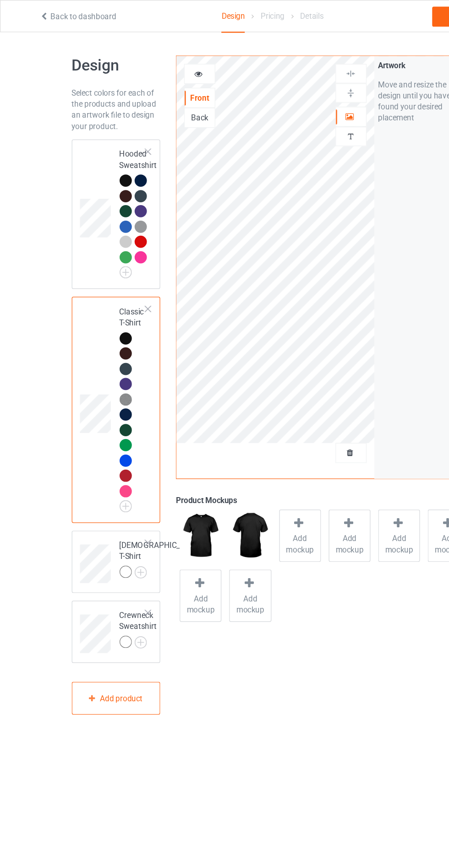
click at [0, 0] on img at bounding box center [0, 0] width 0 height 0
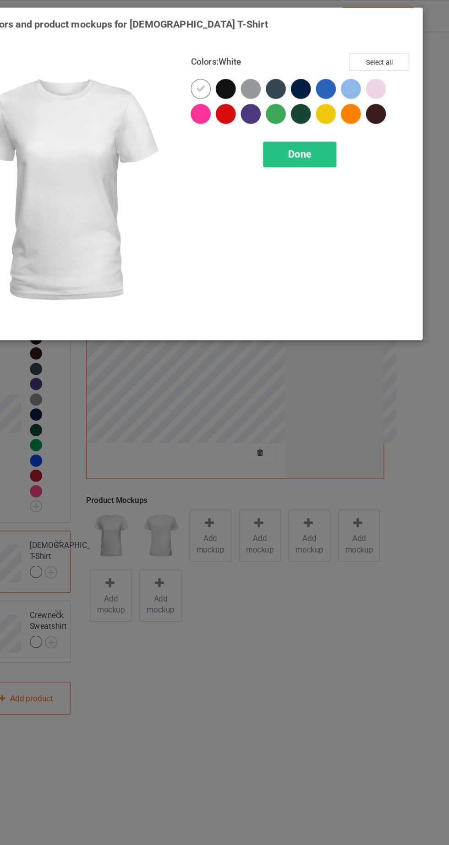
click at [257, 70] on div at bounding box center [259, 73] width 16 height 16
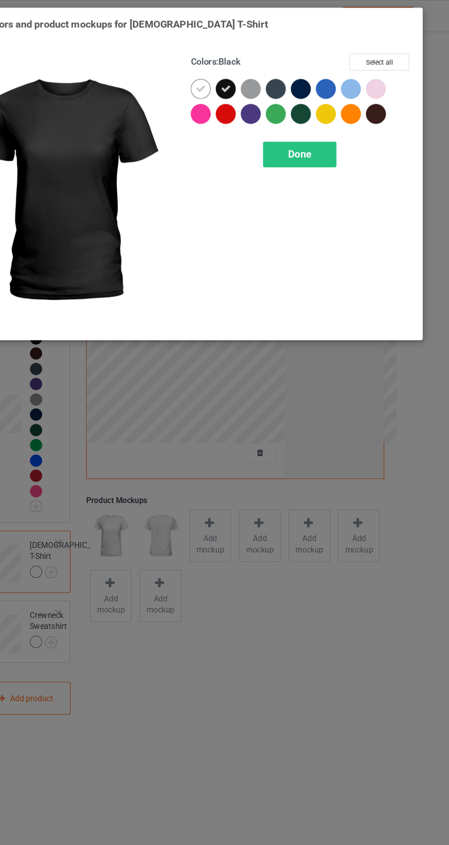
click at [239, 72] on icon at bounding box center [239, 73] width 8 height 8
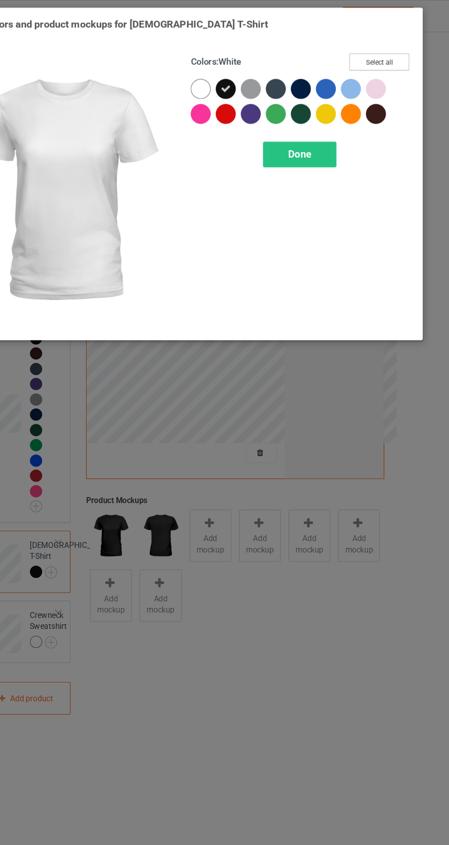
click at [395, 45] on button "Select all" at bounding box center [385, 51] width 49 height 14
click at [243, 68] on div at bounding box center [239, 73] width 16 height 16
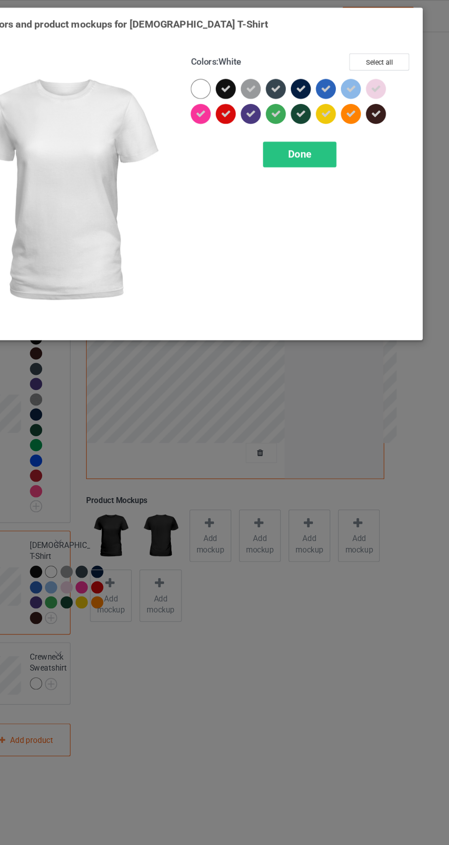
click at [383, 71] on icon at bounding box center [383, 73] width 8 height 8
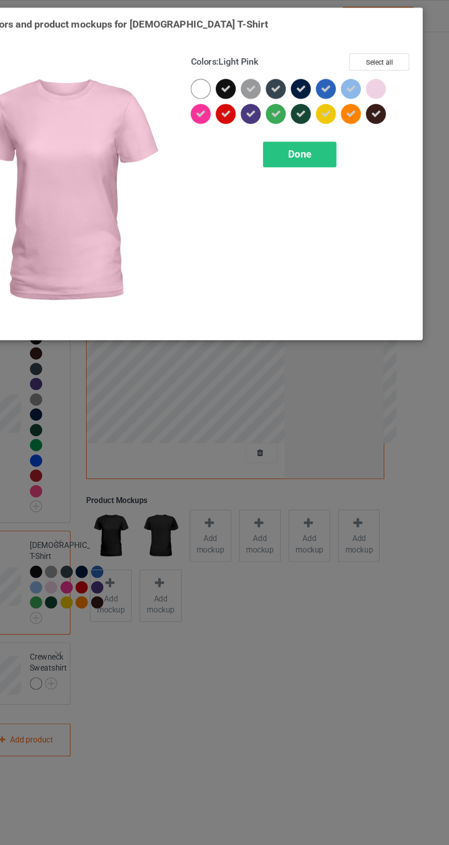
click at [362, 72] on icon at bounding box center [363, 73] width 8 height 8
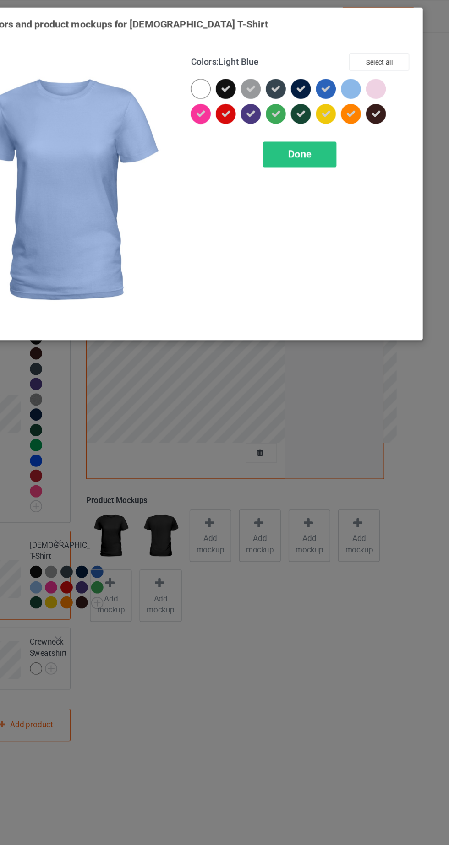
click at [342, 93] on icon at bounding box center [342, 94] width 8 height 8
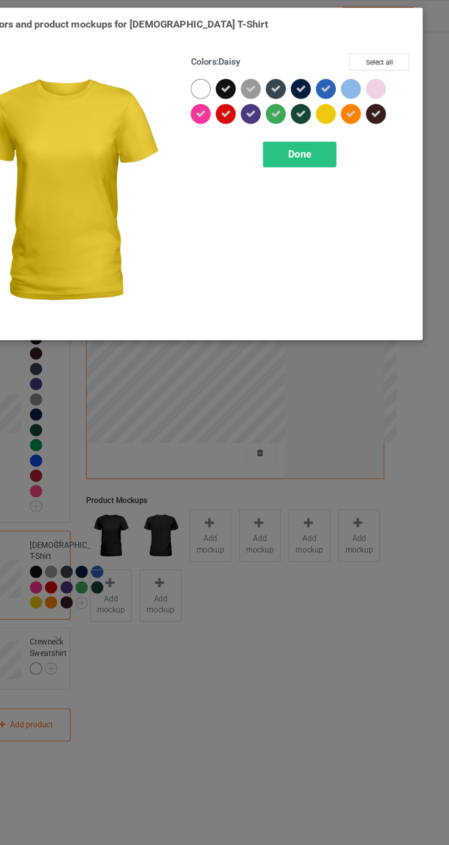
click at [365, 100] on div at bounding box center [362, 94] width 16 height 16
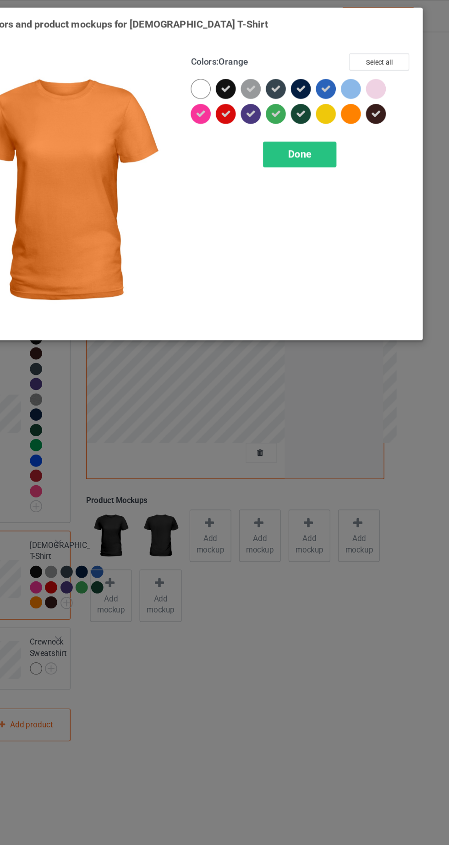
click at [326, 131] on span "Done" at bounding box center [320, 127] width 19 height 10
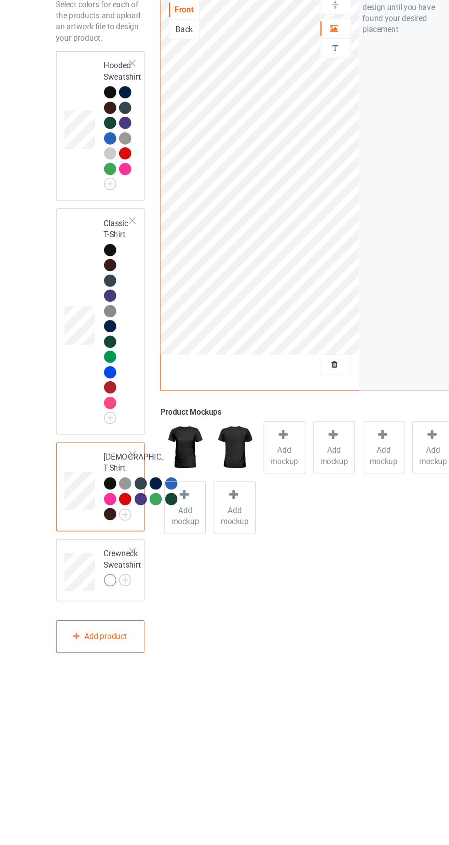
click at [0, 0] on img at bounding box center [0, 0] width 0 height 0
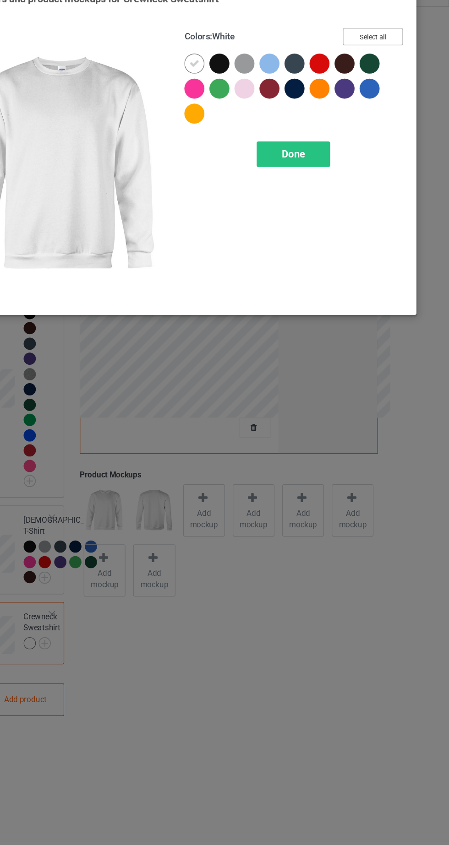
click at [389, 50] on button "Select all" at bounding box center [385, 51] width 49 height 14
click at [239, 72] on icon at bounding box center [239, 73] width 8 height 8
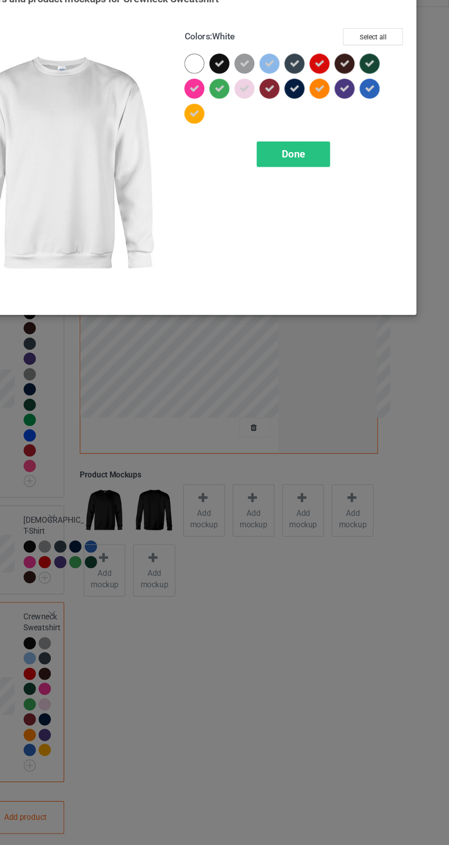
click at [280, 93] on icon at bounding box center [280, 94] width 8 height 8
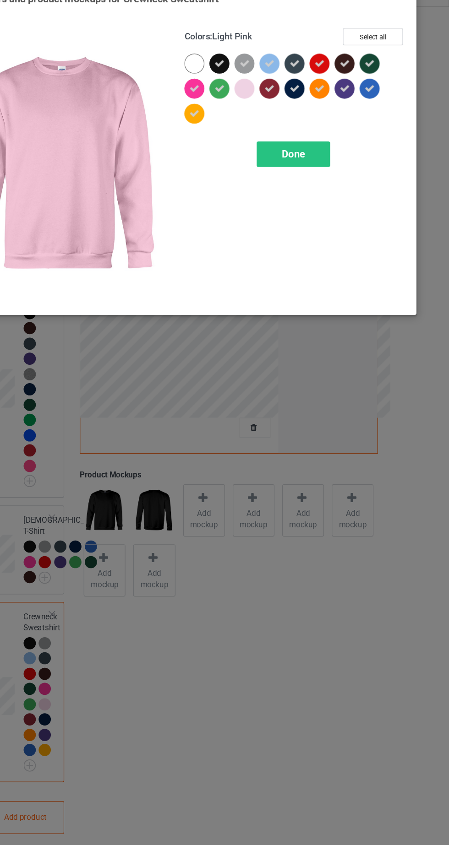
click at [301, 72] on icon at bounding box center [301, 73] width 8 height 8
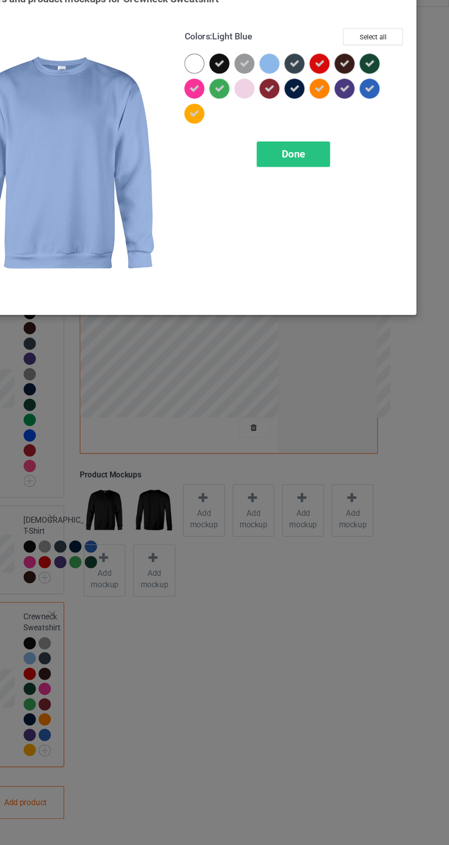
click at [244, 120] on div at bounding box center [239, 114] width 16 height 16
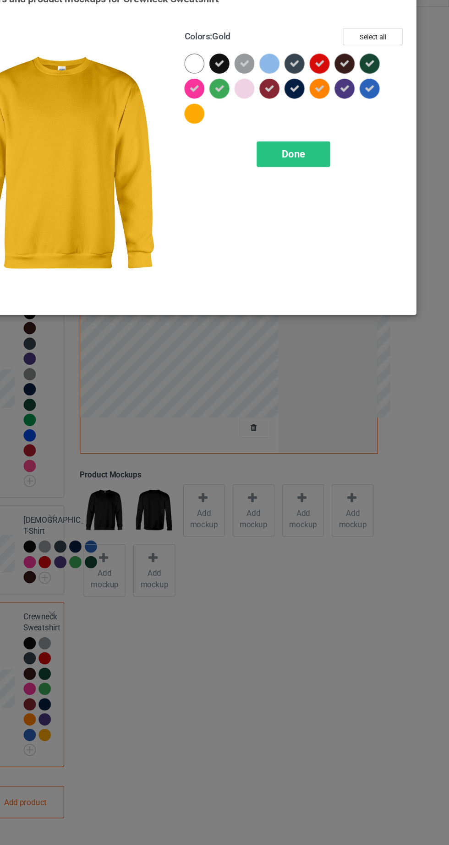
click at [348, 98] on div at bounding box center [342, 94] width 16 height 16
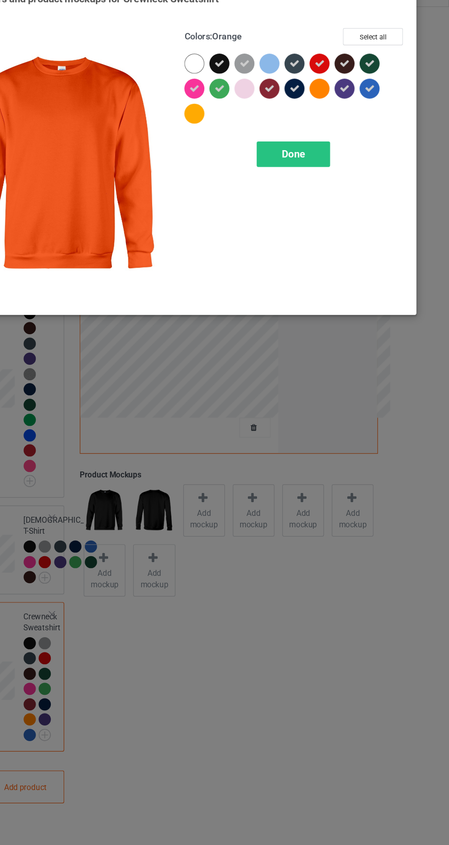
click at [337, 148] on div "Done" at bounding box center [320, 147] width 60 height 21
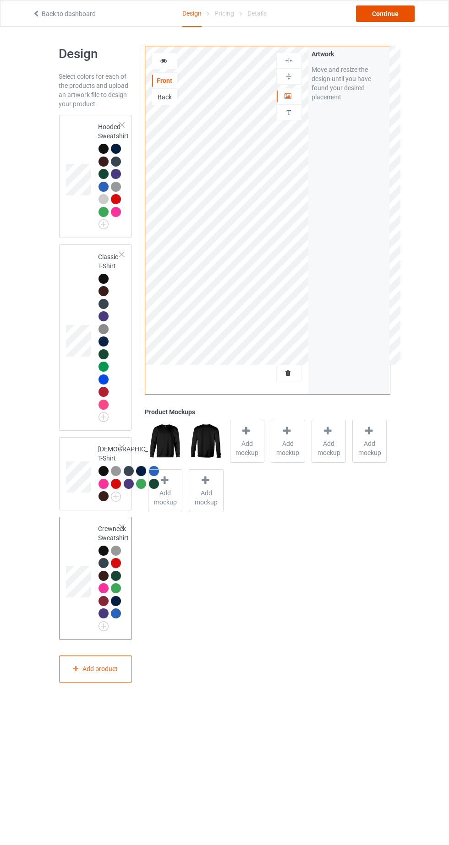
click at [398, 12] on div "Continue" at bounding box center [385, 13] width 59 height 16
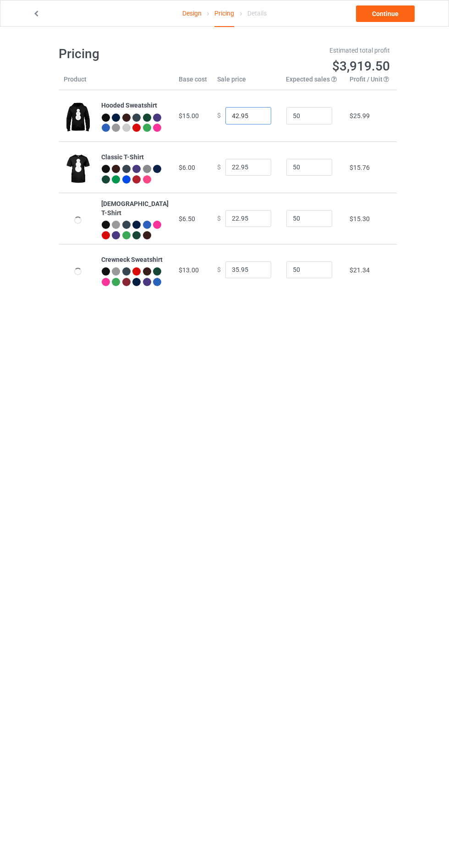
click at [234, 117] on input "42.95" at bounding box center [248, 115] width 46 height 17
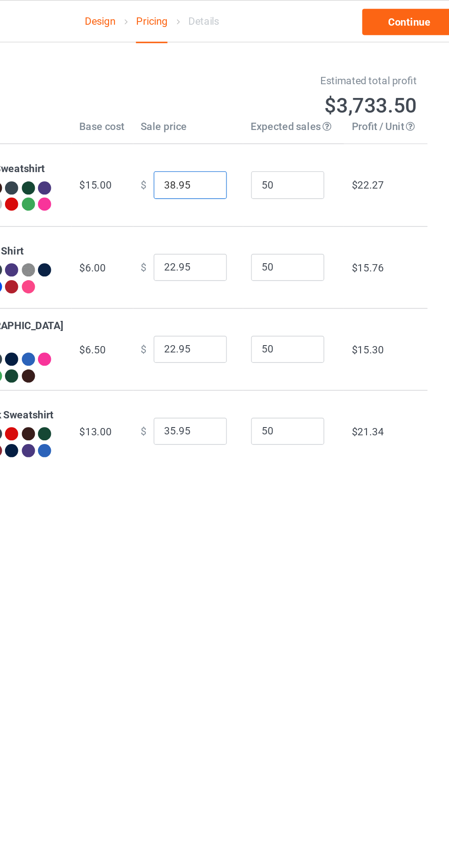
type input "38.95"
click at [233, 276] on input "35.95" at bounding box center [248, 269] width 46 height 17
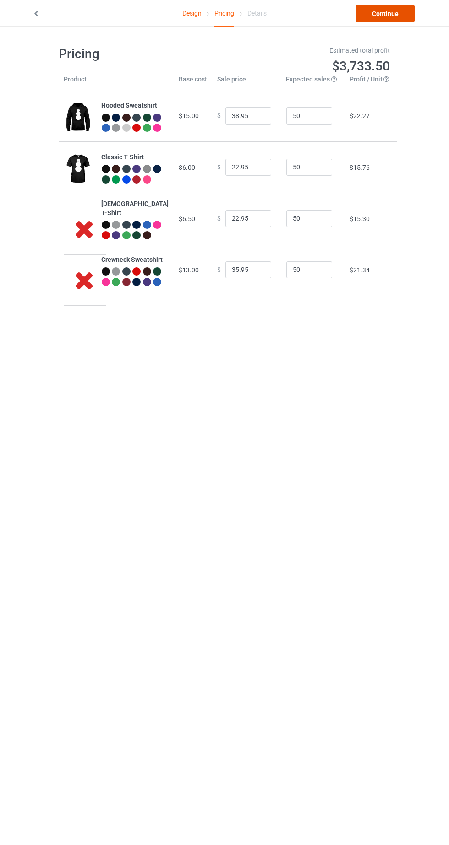
click at [405, 17] on link "Continue" at bounding box center [385, 13] width 59 height 16
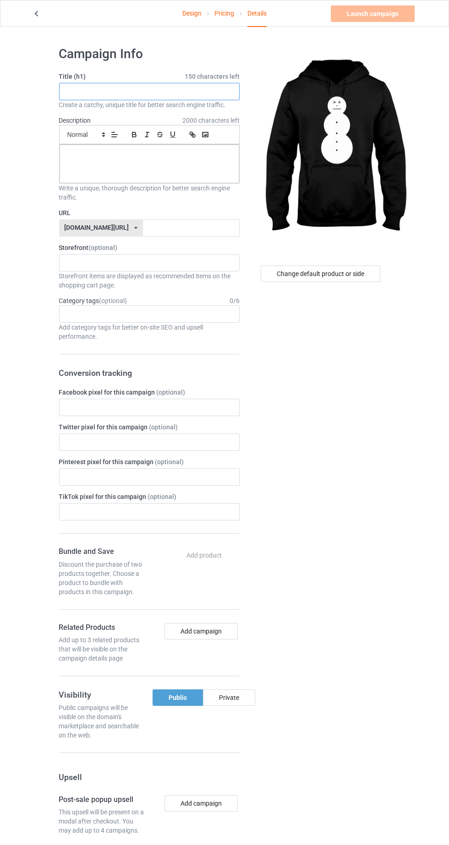
click at [187, 90] on input "text" at bounding box center [149, 91] width 180 height 17
click at [229, 91] on input "Young Jeezy The Snowman Let's Get It Thug Motivation 101 Pullover Hoodie" at bounding box center [149, 91] width 180 height 17
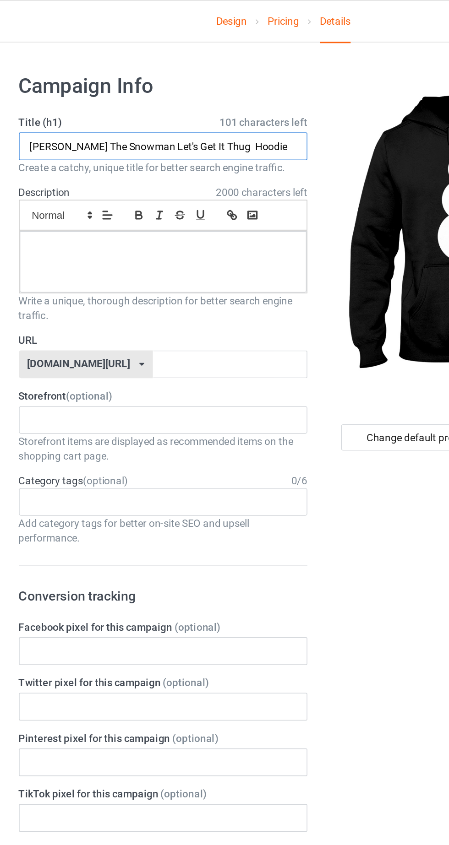
scroll to position [0, 0]
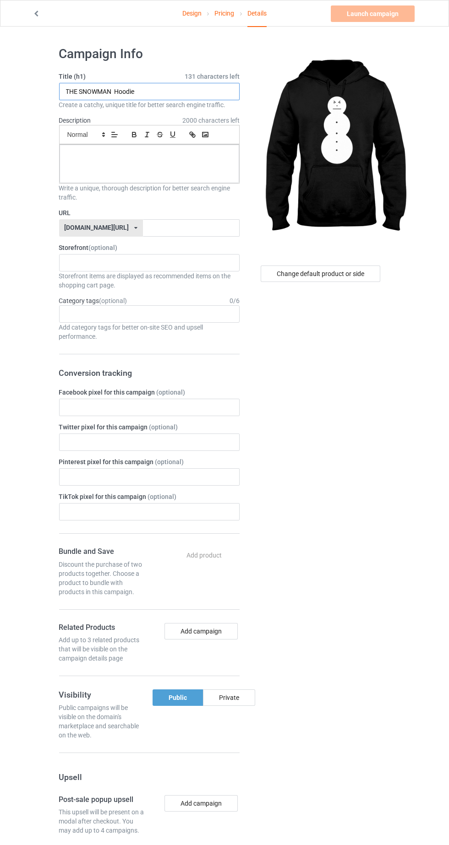
click at [160, 94] on input "THE SNOWMAN Hoodie" at bounding box center [149, 91] width 180 height 17
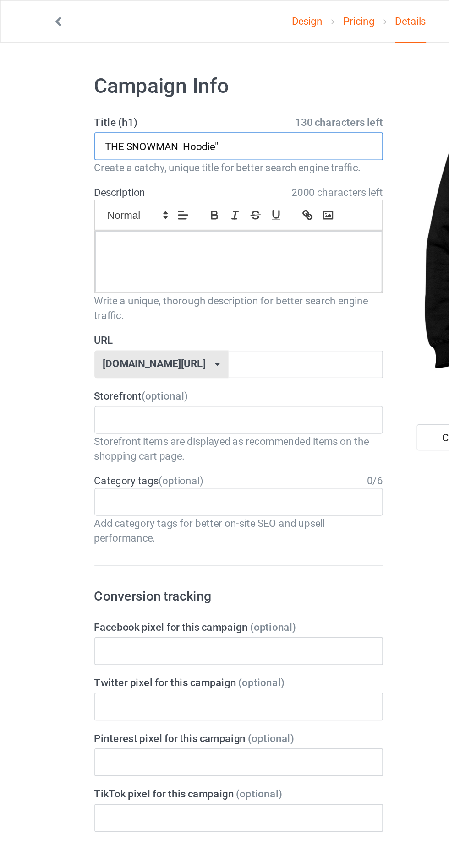
click at [117, 93] on input "THE SNOWMAN Hoodie"" at bounding box center [149, 91] width 180 height 17
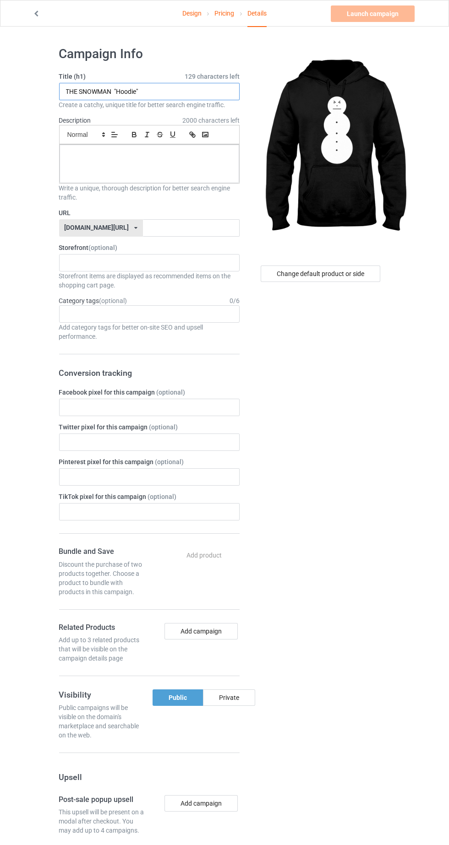
type input "THE SNOWMAN "Hoodie""
click at [192, 172] on div at bounding box center [149, 164] width 179 height 38
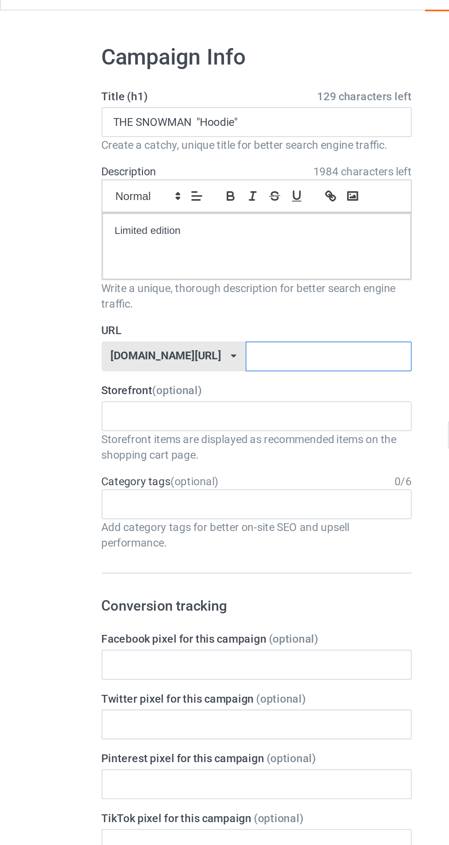
click at [175, 231] on input "text" at bounding box center [191, 227] width 97 height 17
type input "Xkhfuunb"
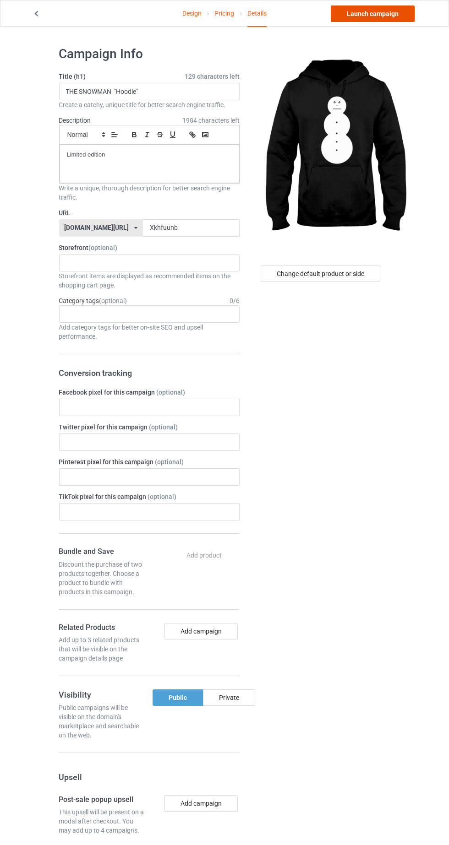
click at [399, 18] on link "Launch campaign" at bounding box center [373, 13] width 84 height 16
